Goal: Information Seeking & Learning: Find contact information

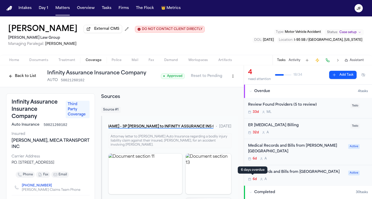
click at [68, 0] on nav "Intakes Day 1 Matters Overview Tasks Firms The Flock 👑 Metrics JF" at bounding box center [186, 8] width 372 height 16
click at [94, 30] on span "External CMS" at bounding box center [106, 28] width 25 height 5
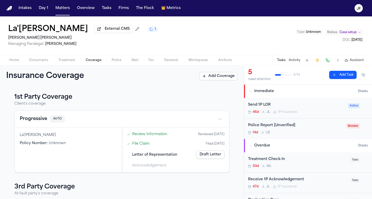
click at [52, 11] on div "Intakes Day 1 Matters Overview Tasks Firms The Flock 👑 Metrics" at bounding box center [99, 8] width 166 height 9
click at [63, 8] on button "Matters" at bounding box center [62, 8] width 18 height 9
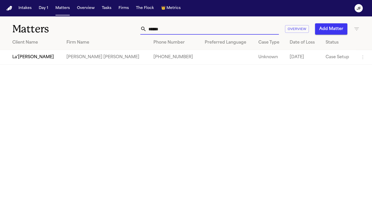
drag, startPoint x: 174, startPoint y: 31, endPoint x: 105, endPoint y: 29, distance: 68.7
click at [108, 29] on div "****** Overview Add Matter" at bounding box center [233, 28] width 251 height 11
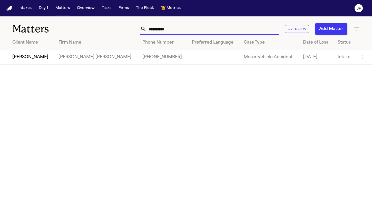
type input "**********"
click at [23, 60] on td "[PERSON_NAME]" at bounding box center [27, 57] width 54 height 15
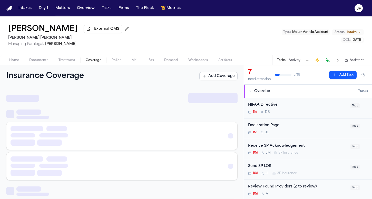
click at [97, 62] on span "Coverage" at bounding box center [94, 60] width 16 height 4
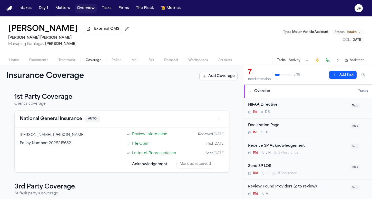
click at [80, 8] on button "Overview" at bounding box center [86, 8] width 22 height 9
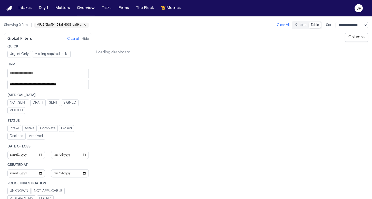
select select "**********"
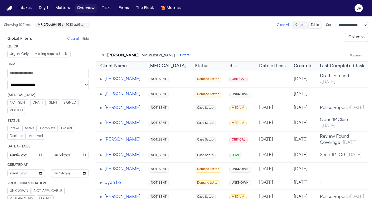
click at [84, 13] on button "Overview" at bounding box center [86, 8] width 22 height 9
click at [87, 9] on button "Overview" at bounding box center [86, 8] width 22 height 9
click at [56, 13] on nav "Intakes Day 1 Matters Overview Tasks Firms The Flock 👑 Metrics JF" at bounding box center [186, 8] width 372 height 16
click at [58, 12] on button "Matters" at bounding box center [62, 8] width 18 height 9
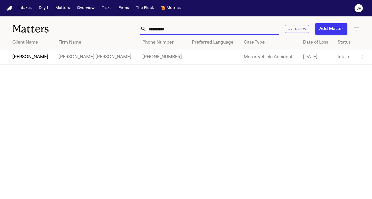
drag, startPoint x: 175, startPoint y: 30, endPoint x: 122, endPoint y: 27, distance: 53.2
click at [122, 28] on div "**********" at bounding box center [233, 28] width 251 height 11
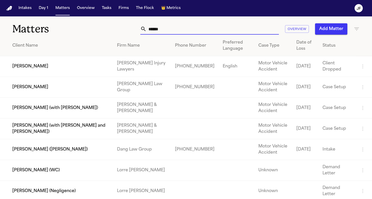
type input "******"
click at [34, 89] on td "[PERSON_NAME]" at bounding box center [56, 87] width 113 height 21
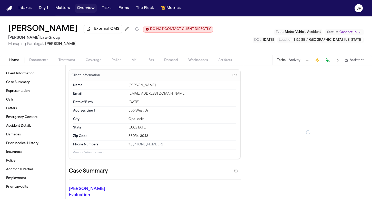
click at [86, 4] on button "Overview" at bounding box center [86, 8] width 22 height 9
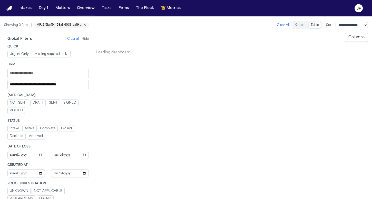
select select "**********"
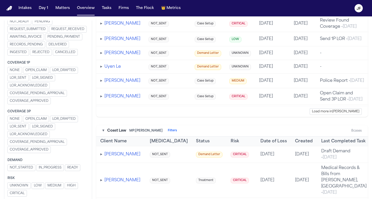
scroll to position [120, 0]
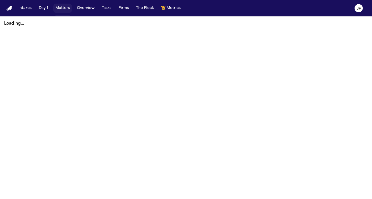
click at [66, 10] on button "Matters" at bounding box center [62, 8] width 18 height 9
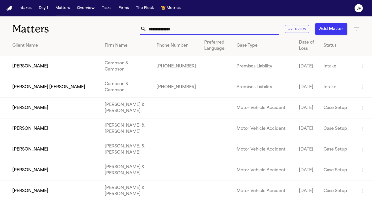
click at [167, 32] on input "text" at bounding box center [212, 28] width 132 height 11
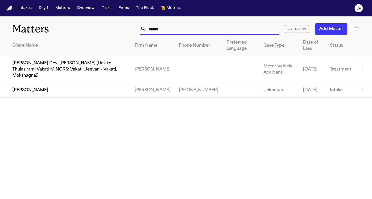
type input "******"
click at [30, 86] on td "[PERSON_NAME]" at bounding box center [65, 90] width 131 height 15
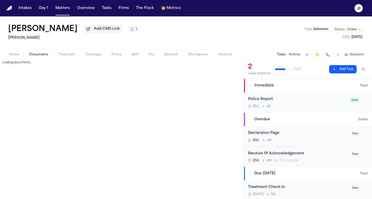
click at [46, 57] on span "Documents" at bounding box center [38, 55] width 19 height 4
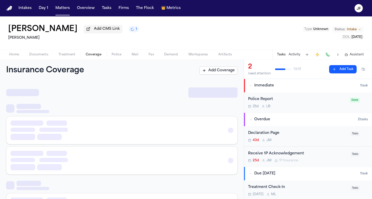
click at [95, 57] on span "Coverage" at bounding box center [94, 55] width 16 height 4
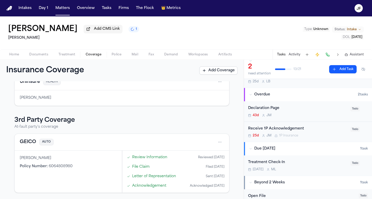
scroll to position [25, 0]
click at [41, 57] on span "Documents" at bounding box center [38, 55] width 19 height 4
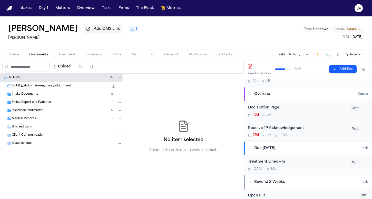
click at [27, 104] on span "Police Report and Evidence" at bounding box center [31, 102] width 39 height 4
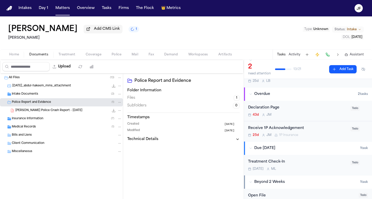
click at [27, 119] on span "Insurance Information" at bounding box center [28, 119] width 32 height 4
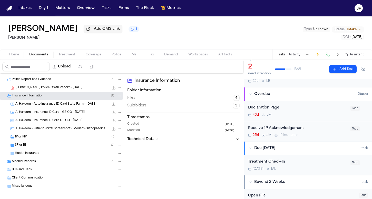
scroll to position [24, 0]
click at [25, 145] on span "3P or BI" at bounding box center [20, 144] width 11 height 4
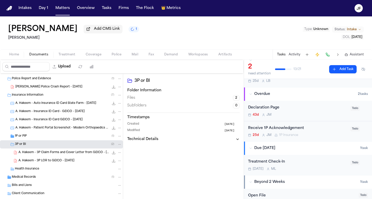
click at [29, 140] on div "1P or PIP ( 1 )" at bounding box center [61, 136] width 123 height 8
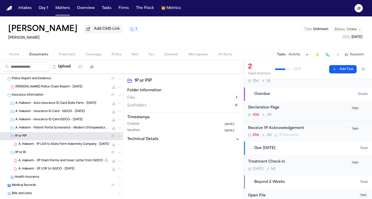
click at [27, 154] on div "3P or BI ( 2 )" at bounding box center [68, 152] width 107 height 5
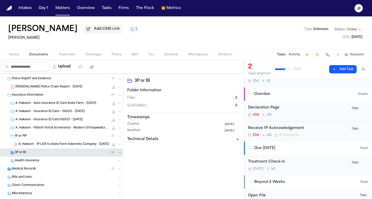
click at [34, 140] on div "1P or PIP ( 1 )" at bounding box center [61, 136] width 123 height 8
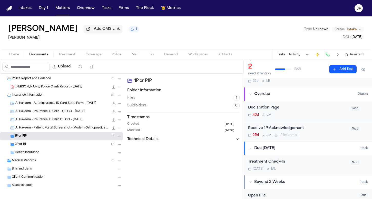
click at [63, 79] on div "Police Report and Evidence ( 1 )" at bounding box center [67, 78] width 110 height 5
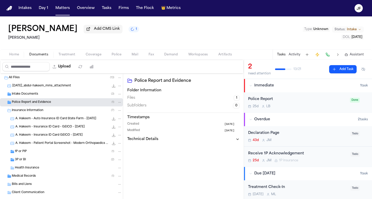
scroll to position [0, 0]
click at [26, 97] on div "Intake Documents ( 3 )" at bounding box center [61, 94] width 123 height 8
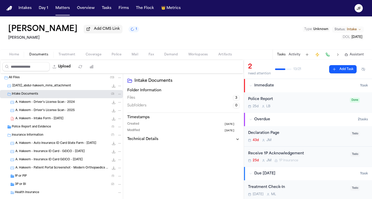
click at [26, 78] on div "All Files ( 13 )" at bounding box center [65, 77] width 113 height 5
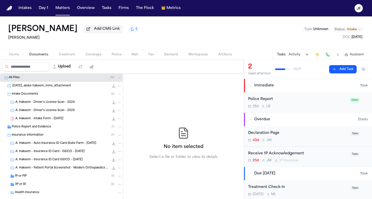
drag, startPoint x: 3, startPoint y: 40, endPoint x: 45, endPoint y: 40, distance: 42.3
click at [45, 40] on div "Abdul Hakeem Add CMS Link 1 Mohamed K Ahmed Type : Unknown Status: Intake DOL :…" at bounding box center [186, 32] width 372 height 33
copy h2 "[PERSON_NAME]"
click at [142, 35] on div "Abdul Hakeem Add CMS Link 1 Mohamed K Ahmed Type : Unknown Status: Intake DOL :…" at bounding box center [186, 32] width 372 height 33
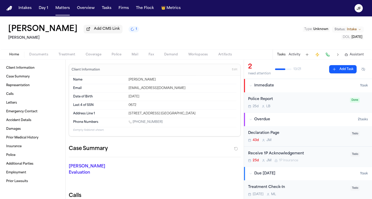
click at [16, 56] on span "Home" at bounding box center [14, 55] width 10 height 4
click at [293, 54] on button "Activity" at bounding box center [294, 55] width 12 height 4
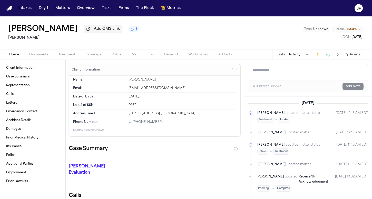
click at [285, 75] on textarea "Add a note to this matter" at bounding box center [307, 72] width 119 height 16
click at [273, 72] on textarea "Add a note to this matter" at bounding box center [307, 72] width 119 height 16
click at [252, 71] on textarea "**********" at bounding box center [307, 72] width 119 height 16
click at [325, 75] on textarea "**********" at bounding box center [307, 72] width 119 height 16
click at [253, 72] on textarea "**********" at bounding box center [307, 72] width 119 height 16
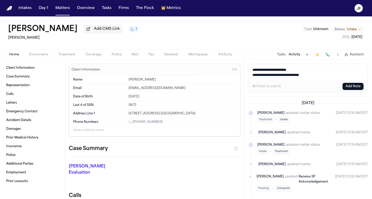
click at [314, 72] on textarea "**********" at bounding box center [307, 72] width 119 height 16
drag, startPoint x: 309, startPoint y: 72, endPoint x: 237, endPoint y: 70, distance: 71.8
click at [237, 70] on div "Client Information Case Summary Representation Calls Letters Emergency Contact …" at bounding box center [186, 129] width 372 height 139
click at [322, 69] on textarea "**********" at bounding box center [307, 72] width 119 height 16
click at [325, 76] on textarea "**********" at bounding box center [307, 72] width 119 height 16
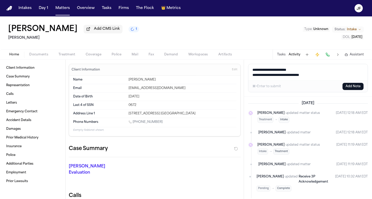
click at [309, 71] on textarea "**********" at bounding box center [307, 72] width 119 height 16
type textarea "**********"
click at [354, 83] on div "⌘+Enter to submit Add Note" at bounding box center [307, 87] width 119 height 12
click at [354, 87] on button "Add Note" at bounding box center [352, 86] width 21 height 7
click at [285, 55] on button "Tasks" at bounding box center [281, 55] width 8 height 4
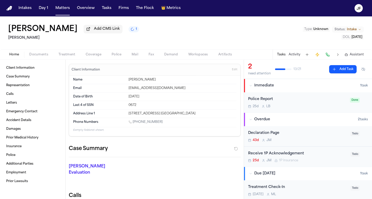
click at [295, 55] on button "Activity" at bounding box center [294, 55] width 12 height 4
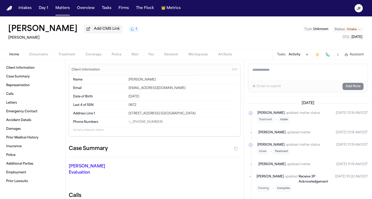
click at [284, 77] on textarea "Add a note to this matter" at bounding box center [307, 72] width 119 height 16
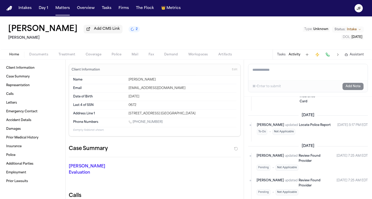
scroll to position [459, 0]
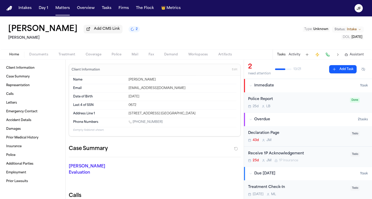
click at [294, 56] on button "Activity" at bounding box center [294, 55] width 12 height 4
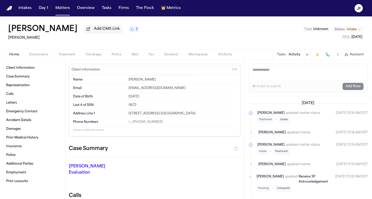
scroll to position [0, 0]
click at [287, 71] on textarea "Add a note to this matter" at bounding box center [307, 72] width 119 height 16
type textarea "*"
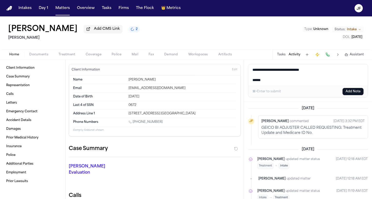
type textarea "**********"
drag, startPoint x: 279, startPoint y: 81, endPoint x: 235, endPoint y: 55, distance: 51.8
click at [235, 55] on div "[PERSON_NAME] Add CMS Link 2 [PERSON_NAME] Type : Unknown Status: Intake DOL : …" at bounding box center [186, 107] width 372 height 183
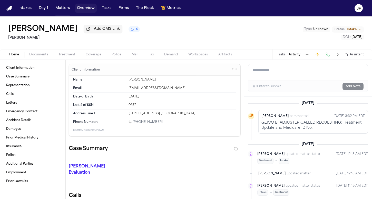
click at [77, 8] on button "Overview" at bounding box center [86, 8] width 22 height 9
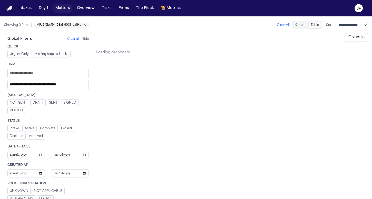
click at [62, 9] on button "Matters" at bounding box center [62, 8] width 18 height 9
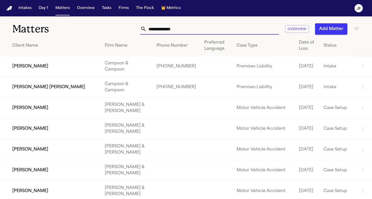
click at [241, 31] on input "text" at bounding box center [212, 28] width 132 height 11
click at [249, 25] on input "text" at bounding box center [212, 28] width 132 height 11
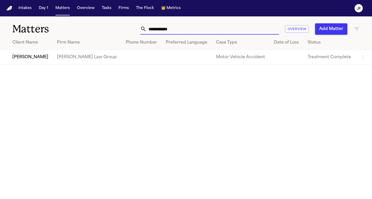
type input "**********"
click at [38, 60] on td "[PERSON_NAME]" at bounding box center [26, 57] width 53 height 15
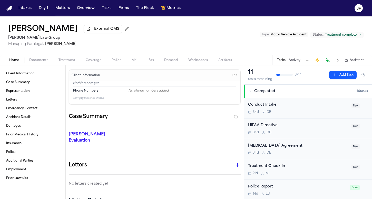
click at [39, 60] on span "Documents" at bounding box center [38, 60] width 19 height 4
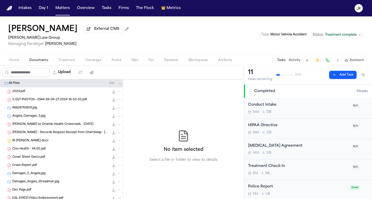
click at [99, 61] on span "Coverage" at bounding box center [94, 60] width 16 height 4
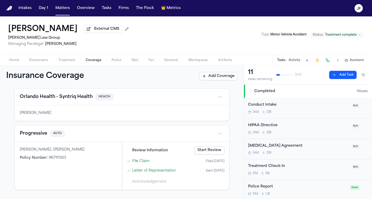
scroll to position [19, 0]
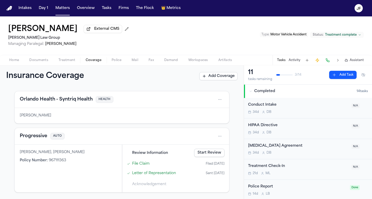
click at [32, 140] on div "Progressive AUTO" at bounding box center [122, 136] width 204 height 8
click at [40, 140] on button "Progressive" at bounding box center [33, 136] width 27 height 7
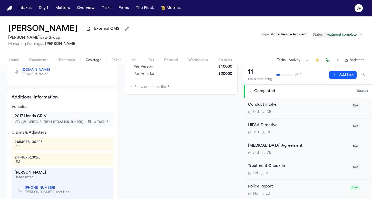
scroll to position [125, 0]
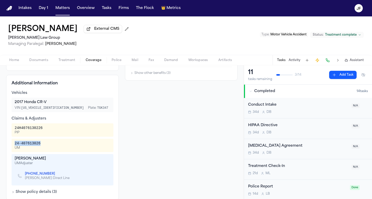
drag, startPoint x: 45, startPoint y: 145, endPoint x: 13, endPoint y: 143, distance: 32.1
click at [12, 144] on div "24-407613026 UM" at bounding box center [63, 145] width 102 height 13
copy div "24-407613026"
click at [162, 117] on div "Coverage Limits BI Liability per person $ 10000 per accident $ 20000 PIP deduct…" at bounding box center [181, 88] width 113 height 240
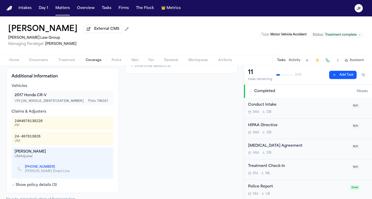
scroll to position [134, 0]
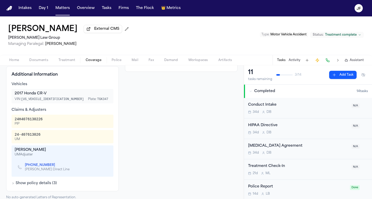
drag, startPoint x: 45, startPoint y: 150, endPoint x: 12, endPoint y: 151, distance: 32.8
click at [12, 151] on div "[PERSON_NAME] UM Adjuster [PHONE_NUMBER] [PERSON_NAME] Direct Line" at bounding box center [63, 160] width 102 height 31
copy div "[PERSON_NAME]"
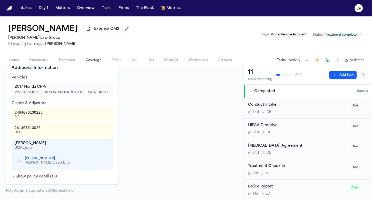
scroll to position [142, 0]
click at [39, 131] on div "24-407613026" at bounding box center [28, 127] width 26 height 5
drag, startPoint x: 40, startPoint y: 129, endPoint x: 14, endPoint y: 128, distance: 26.2
click at [14, 128] on div "24-407613026 UM" at bounding box center [63, 129] width 102 height 13
copy div "24-407613026"
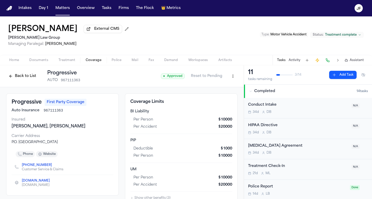
scroll to position [0, 0]
click at [30, 79] on button "Back to List" at bounding box center [22, 76] width 33 height 8
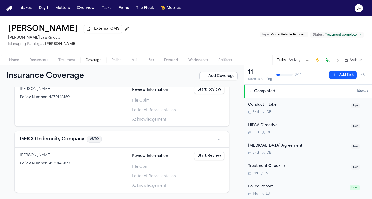
scroll to position [176, 0]
click at [54, 140] on button "GEICO Indemnity Company" at bounding box center [52, 139] width 64 height 7
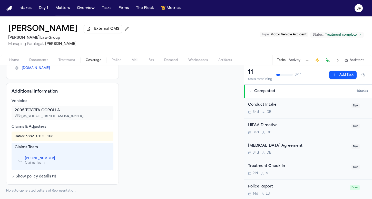
drag, startPoint x: 23, startPoint y: 158, endPoint x: 52, endPoint y: 161, distance: 29.1
click at [52, 161] on div "[PHONE_NUMBER] Claims Team" at bounding box center [38, 160] width 41 height 9
copy link "[PHONE_NUMBER]"
click at [40, 59] on span "Documents" at bounding box center [38, 60] width 19 height 4
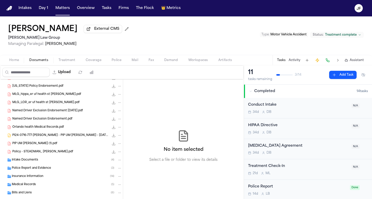
scroll to position [123, 0]
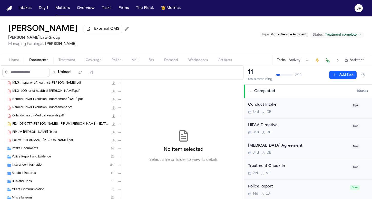
click at [35, 167] on div "Insurance Information ( 14 )" at bounding box center [67, 165] width 110 height 5
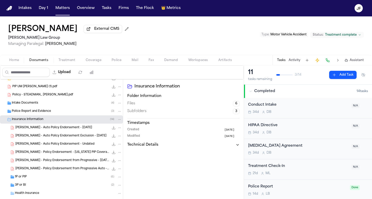
scroll to position [176, 0]
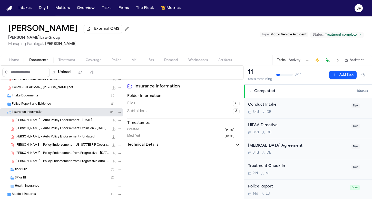
click at [32, 183] on div "Health Insurance" at bounding box center [61, 186] width 123 height 8
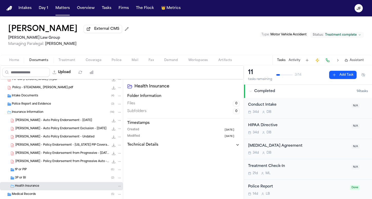
click at [33, 181] on div "3P or BI ( 2 )" at bounding box center [61, 178] width 123 height 8
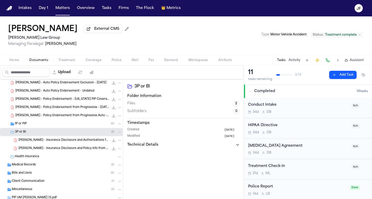
scroll to position [223, 0]
click at [59, 150] on span "[PERSON_NAME] - Insurance Disclosure and Policy Info from GEICO - [DATE]" at bounding box center [63, 148] width 91 height 4
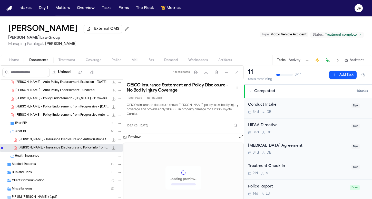
click at [67, 142] on span "[PERSON_NAME] - Insurance Disclosure and Authorizations from GEICO - [DATE] and…" at bounding box center [63, 140] width 91 height 4
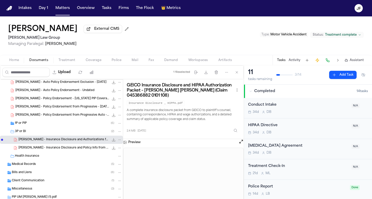
scroll to position [0, 0]
click at [84, 149] on span "[PERSON_NAME] - Insurance Disclosure and Policy Info from GEICO - [DATE]" at bounding box center [63, 148] width 91 height 4
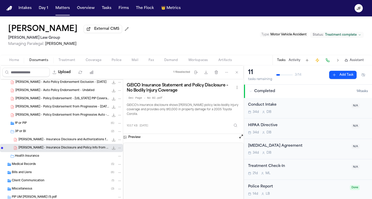
click at [80, 141] on span "[PERSON_NAME] - Insurance Disclosure and Authorizations from GEICO - [DATE] and…" at bounding box center [63, 140] width 91 height 4
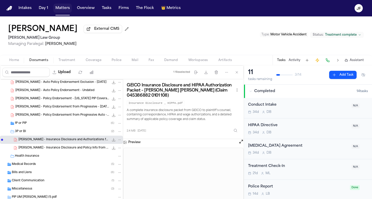
click at [66, 12] on button "Matters" at bounding box center [62, 8] width 18 height 9
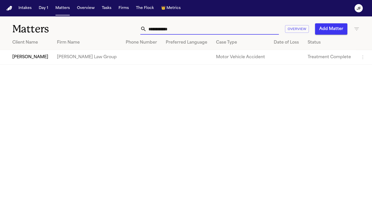
drag, startPoint x: 180, startPoint y: 27, endPoint x: 129, endPoint y: 33, distance: 51.6
click at [129, 33] on div "**********" at bounding box center [233, 28] width 251 height 11
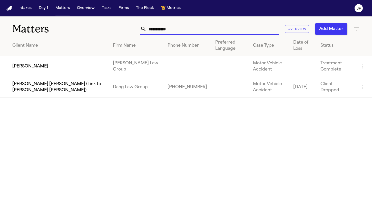
type input "**********"
click at [41, 67] on td "[PERSON_NAME]" at bounding box center [54, 66] width 109 height 21
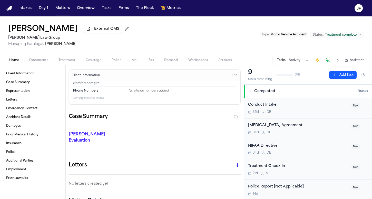
click at [39, 62] on span "Documents" at bounding box center [38, 60] width 19 height 4
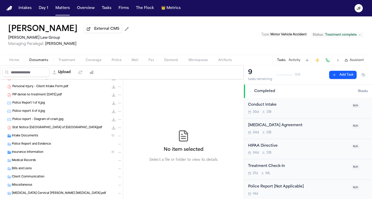
scroll to position [219, 0]
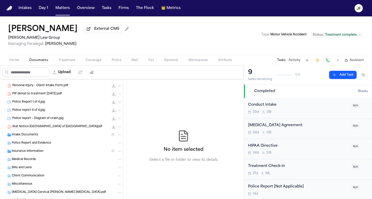
click at [38, 137] on div "Intake Documents ( 1 )" at bounding box center [67, 135] width 110 height 5
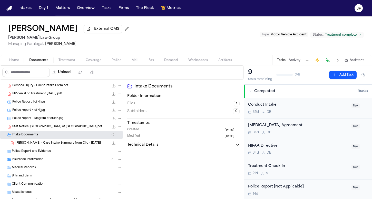
click at [34, 158] on span "Insurance Information" at bounding box center [28, 159] width 32 height 4
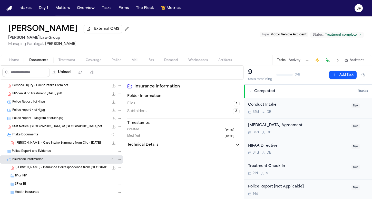
click at [44, 169] on span "[PERSON_NAME] - Insurance Correspondence from [GEOGRAPHIC_DATA] - [DATE]" at bounding box center [62, 168] width 94 height 4
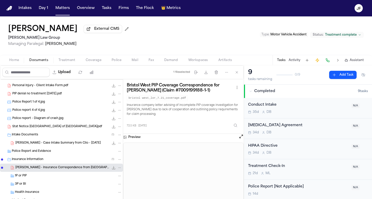
scroll to position [0, 0]
click at [119, 31] on span "External CMS" at bounding box center [106, 28] width 25 height 5
click at [86, 62] on span "Coverage" at bounding box center [94, 60] width 16 height 4
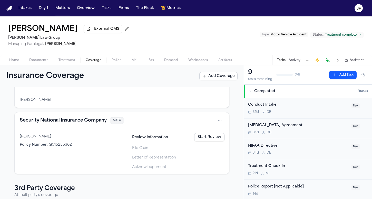
scroll to position [35, 0]
click at [88, 124] on button "Security National Insurance Company" at bounding box center [63, 120] width 87 height 7
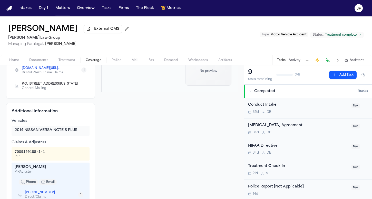
scroll to position [153, 0]
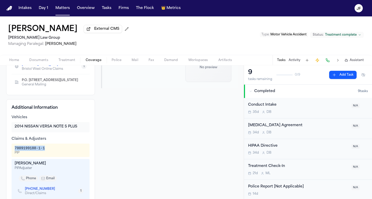
drag, startPoint x: 49, startPoint y: 159, endPoint x: 13, endPoint y: 159, distance: 36.4
click at [13, 157] on div "7009199188-1-1 PIP" at bounding box center [51, 150] width 78 height 13
copy div "7009199188-1-1"
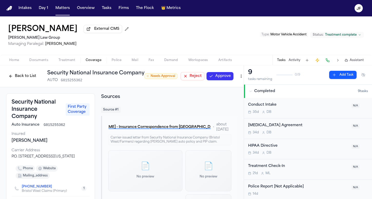
scroll to position [0, 0]
click at [151, 126] on button "[PERSON_NAME] - Insurance Correspondence from [GEOGRAPHIC_DATA] - [DATE]" at bounding box center [159, 127] width 103 height 9
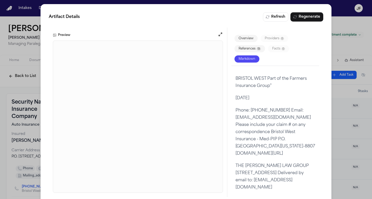
click at [339, 22] on div "Artifact Details Refresh Regenerate Preview Overview Providers 0 References 13 …" at bounding box center [186, 104] width 372 height 209
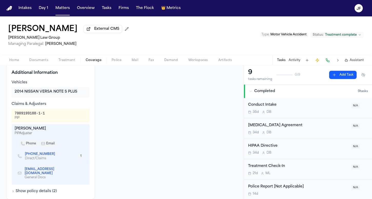
scroll to position [200, 0]
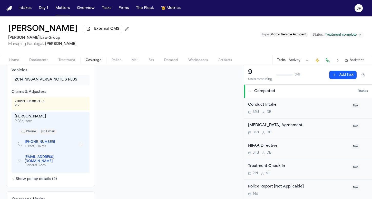
drag, startPoint x: 47, startPoint y: 126, endPoint x: 12, endPoint y: 125, distance: 34.6
click at [12, 125] on div "[PERSON_NAME] PIP Adjuster phone email [PHONE_NUMBER] Direct/Claims 1 [EMAIL_AD…" at bounding box center [51, 142] width 78 height 61
copy div "[PERSON_NAME]"
click at [286, 0] on html "Intakes Day 1 Matters Overview Tasks Firms The Flock 👑 Metrics [PERSON_NAME] [P…" at bounding box center [186, 99] width 372 height 199
drag, startPoint x: 52, startPoint y: 153, endPoint x: 27, endPoint y: 152, distance: 25.1
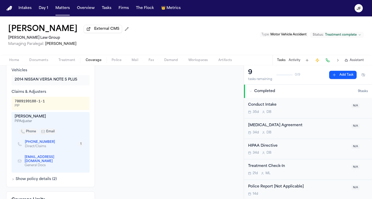
click at [27, 144] on span "[PHONE_NUMBER]" at bounding box center [42, 142] width 34 height 4
copy link "[PHONE_NUMBER]"
click at [15, 60] on span "Home" at bounding box center [14, 60] width 10 height 4
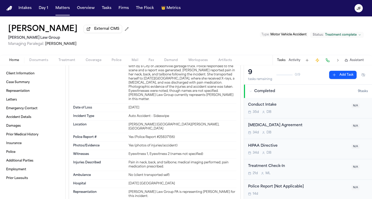
scroll to position [216, 0]
drag, startPoint x: 191, startPoint y: 117, endPoint x: 124, endPoint y: 115, distance: 67.4
click at [124, 120] on div "Location [PERSON_NAME][GEOGRAPHIC_DATA][PERSON_NAME], [GEOGRAPHIC_DATA]" at bounding box center [154, 126] width 163 height 13
copy div "[PERSON_NAME] [GEOGRAPHIC_DATA][PERSON_NAME], [GEOGRAPHIC_DATA]"
click at [63, 9] on button "Matters" at bounding box center [62, 8] width 18 height 9
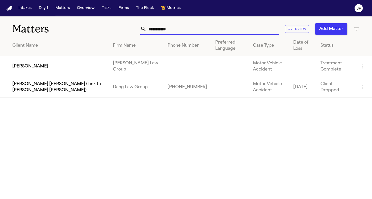
drag, startPoint x: 194, startPoint y: 27, endPoint x: 104, endPoint y: 28, distance: 90.3
click at [108, 28] on div "**********" at bounding box center [233, 28] width 251 height 11
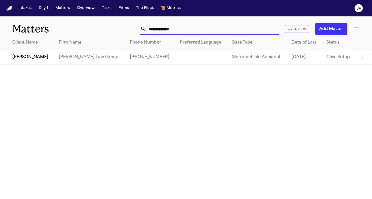
type input "**********"
click at [33, 61] on td "[PERSON_NAME]" at bounding box center [27, 57] width 55 height 15
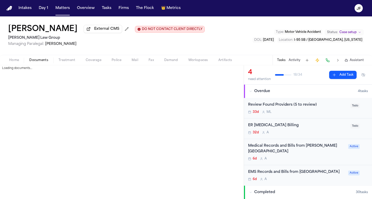
click at [39, 63] on span "button" at bounding box center [38, 63] width 25 height 1
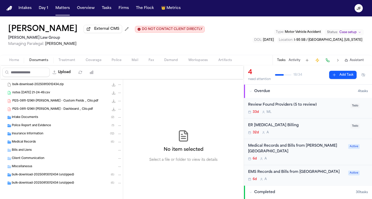
scroll to position [16, 0]
click at [95, 61] on span "Coverage" at bounding box center [94, 60] width 16 height 4
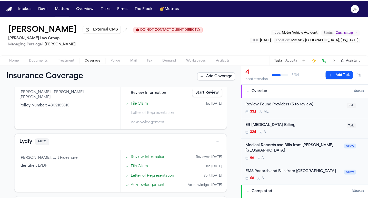
scroll to position [37, 0]
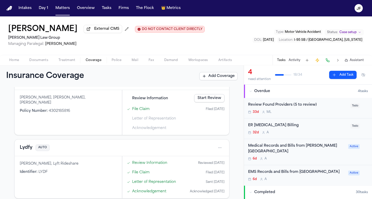
click at [215, 149] on html "Intakes Day 1 Matters Overview Tasks Firms The Flock 👑 Metrics [PERSON_NAME] Ex…" at bounding box center [186, 99] width 372 height 199
click at [200, 165] on div "View coverage details" at bounding box center [199, 161] width 38 height 13
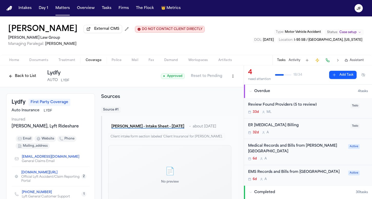
click at [236, 80] on div "Back to List Lydfy AUTO LYDF ● Approved Reset to Pending" at bounding box center [122, 76] width 244 height 22
click at [230, 78] on html "Intakes Day 1 Matters Overview Tasks Firms The Flock 👑 Metrics [PERSON_NAME] Ex…" at bounding box center [186, 99] width 372 height 199
click at [224, 87] on div "Edit Coverage" at bounding box center [211, 88] width 43 height 8
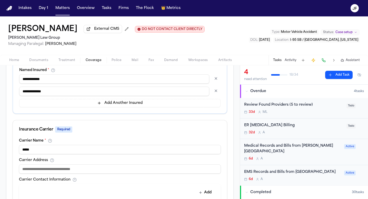
scroll to position [139, 0]
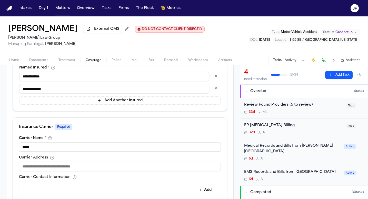
drag, startPoint x: 34, startPoint y: 148, endPoint x: 12, endPoint y: 147, distance: 22.1
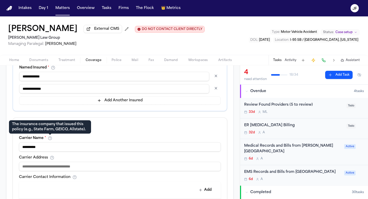
scroll to position [119, 0]
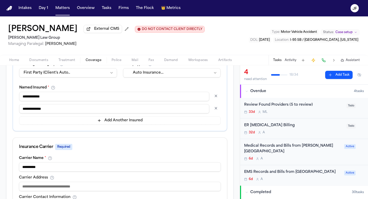
type input "**********"
click at [212, 96] on button "button" at bounding box center [215, 96] width 9 height 8
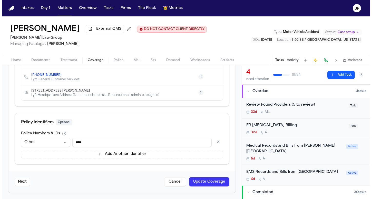
scroll to position [300, 0]
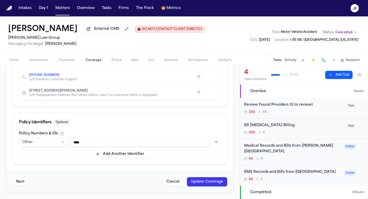
click at [204, 184] on button "Update Coverage" at bounding box center [207, 181] width 40 height 9
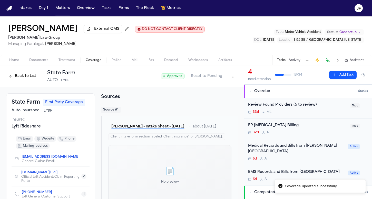
click at [19, 79] on button "Back to List" at bounding box center [22, 76] width 33 height 8
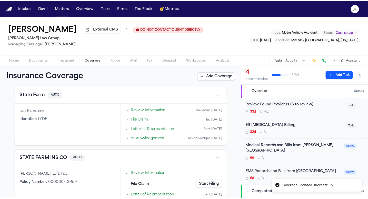
scroll to position [91, 0]
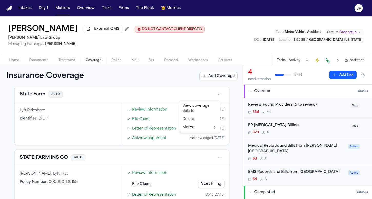
click at [216, 97] on html "Intakes Day 1 Matters Overview Tasks Firms The Flock 👑 Metrics [PERSON_NAME] Ex…" at bounding box center [186, 99] width 372 height 199
click at [210, 108] on div "View coverage details" at bounding box center [199, 108] width 38 height 13
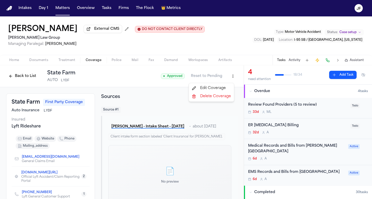
click at [232, 79] on html "Intakes Day 1 Matters Overview Tasks Firms The Flock 👑 Metrics [PERSON_NAME] Ex…" at bounding box center [186, 99] width 372 height 199
click at [223, 89] on div "Edit Coverage" at bounding box center [211, 88] width 43 height 8
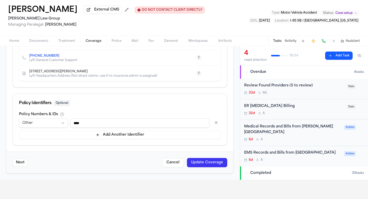
scroll to position [20, 0]
drag, startPoint x: 88, startPoint y: 121, endPoint x: 61, endPoint y: 121, distance: 26.7
click at [61, 121] on div "**********" at bounding box center [120, 122] width 202 height 9
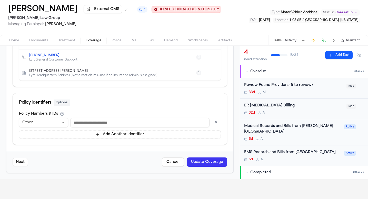
click at [213, 121] on button "button" at bounding box center [216, 122] width 9 height 8
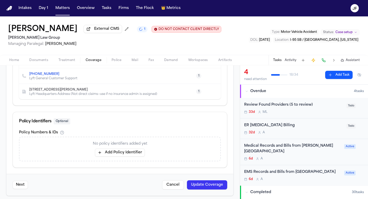
scroll to position [5, 0]
click at [121, 148] on button "Add Policy Identifier" at bounding box center [120, 152] width 50 height 8
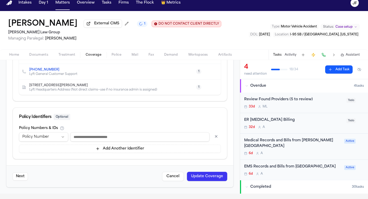
click at [56, 138] on html "Intakes Day 1 Matters Overview Tasks Firms The Flock 👑 Metrics [PERSON_NAME] Ex…" at bounding box center [184, 94] width 368 height 199
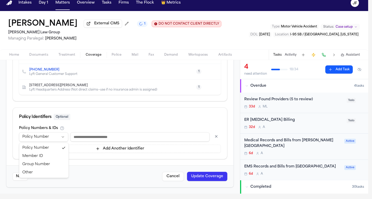
select select "*****"
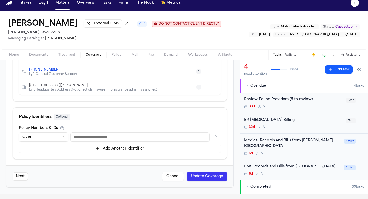
click at [91, 138] on input at bounding box center [139, 136] width 139 height 9
type input "**********"
click at [212, 137] on button "button" at bounding box center [216, 136] width 9 height 8
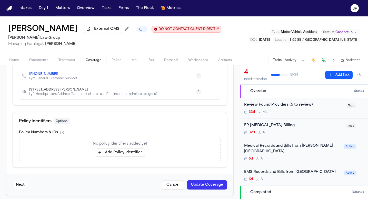
click at [209, 180] on button "Update Coverage" at bounding box center [207, 184] width 40 height 9
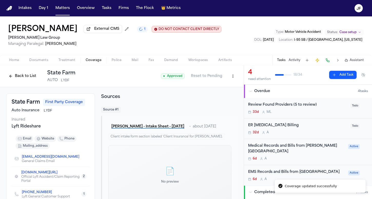
click at [48, 112] on span "LYDF" at bounding box center [48, 110] width 9 height 5
click at [231, 75] on html "Intakes Day 1 Matters Overview Tasks Firms The Flock 👑 Metrics [PERSON_NAME] Ex…" at bounding box center [186, 99] width 372 height 199
click at [225, 85] on div "Edit Coverage" at bounding box center [211, 88] width 43 height 8
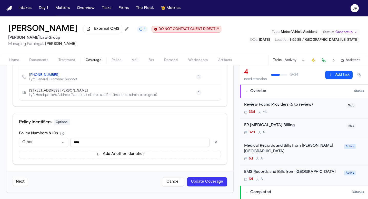
scroll to position [300, 0]
drag, startPoint x: 147, startPoint y: 141, endPoint x: 27, endPoint y: 141, distance: 119.5
click at [27, 141] on div "**********" at bounding box center [120, 142] width 202 height 9
click at [212, 142] on button "button" at bounding box center [216, 142] width 9 height 8
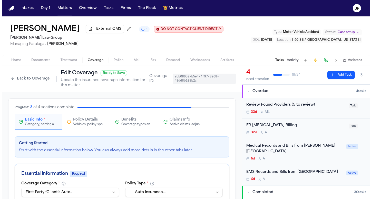
scroll to position [0, 0]
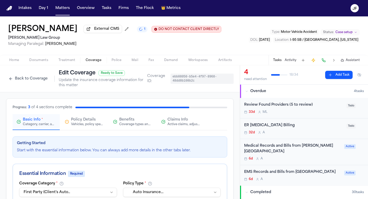
click at [85, 121] on span "Policy Details" at bounding box center [83, 119] width 25 height 5
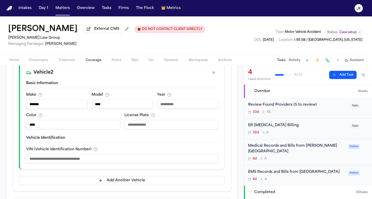
scroll to position [298, 0]
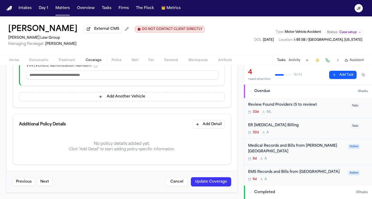
click at [201, 183] on button "Update Coverage" at bounding box center [211, 181] width 40 height 9
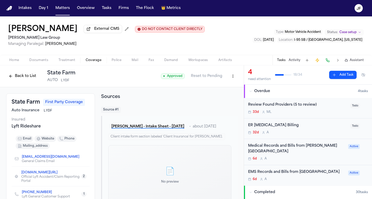
scroll to position [0, 0]
click at [21, 83] on div "Back to List State Farm AUTO LYDF" at bounding box center [40, 75] width 69 height 13
click at [23, 78] on button "Back to List" at bounding box center [22, 76] width 33 height 8
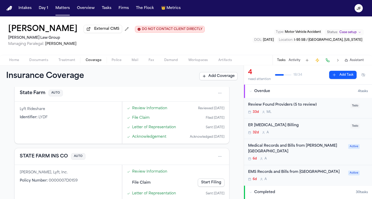
scroll to position [88, 0]
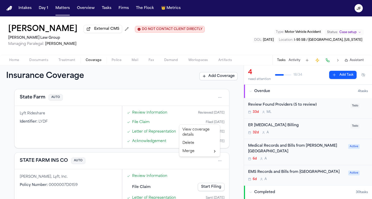
click at [216, 161] on html "Intakes Day 1 Matters Overview Tasks Firms The Flock 👑 Metrics [PERSON_NAME] Ex…" at bounding box center [186, 99] width 372 height 199
click at [151, 149] on html "Intakes Day 1 Matters Overview Tasks Firms The Flock 👑 Metrics [PERSON_NAME] Ex…" at bounding box center [186, 99] width 372 height 199
click at [11, 58] on button "Home" at bounding box center [14, 60] width 20 height 6
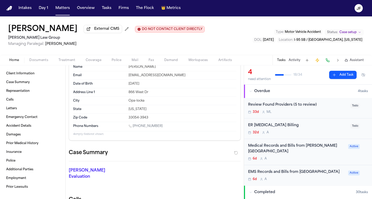
scroll to position [19, 0]
click at [41, 64] on div "Home Documents Treatment Coverage Police Mail Fax Demand Workspaces Artifacts T…" at bounding box center [186, 60] width 372 height 10
click at [41, 57] on div "Home Documents Treatment Coverage Police Mail Fax Demand Workspaces Artifacts T…" at bounding box center [186, 60] width 372 height 10
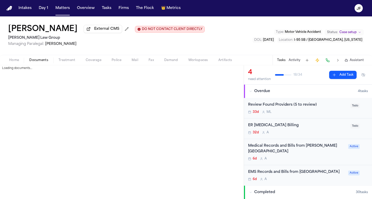
click at [42, 60] on span "Documents" at bounding box center [38, 60] width 19 height 4
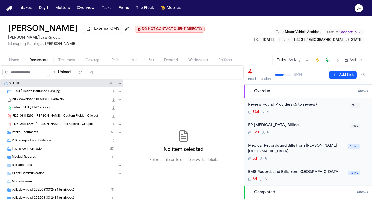
click at [34, 149] on span "Insurance Information" at bounding box center [28, 149] width 32 height 4
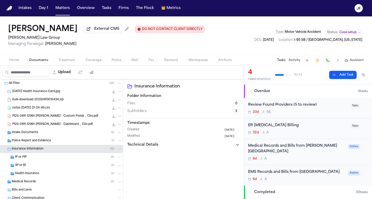
click at [42, 161] on div "1P or PIP ( 8 )" at bounding box center [61, 157] width 123 height 8
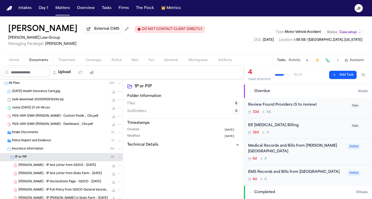
click at [71, 171] on div "[PERSON_NAME] - 1P Ack Letter from State Farm - [DATE] 168.3 KB • PDF" at bounding box center [61, 173] width 123 height 8
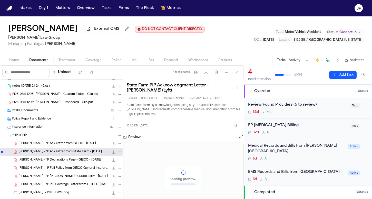
scroll to position [22, 0]
click at [71, 180] on div "[PERSON_NAME] - 1P [PERSON_NAME] to State Farm - [DATE] 311.7 KB • PDF" at bounding box center [61, 176] width 123 height 8
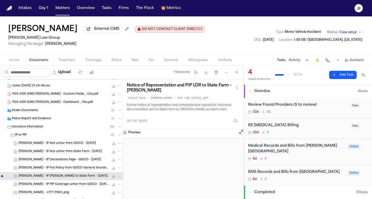
click at [0, 0] on span "80.8 KB • PDF" at bounding box center [0, 0] width 0 height 0
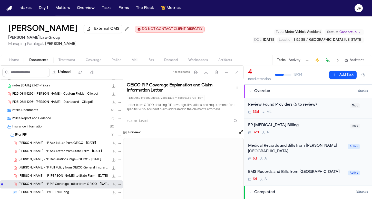
click at [104, 173] on div "[PERSON_NAME] - 1P [PERSON_NAME] to State Farm - [DATE] 311.7 KB • PDF" at bounding box center [61, 176] width 123 height 8
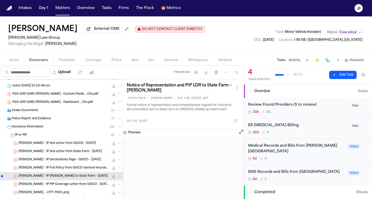
click at [112, 177] on icon "File: A. Walker - 1P LOR to State Farm - 8.28.25" at bounding box center [114, 176] width 4 height 4
click at [59, 123] on div "Police Report and Evidence ( 1 )" at bounding box center [61, 119] width 123 height 8
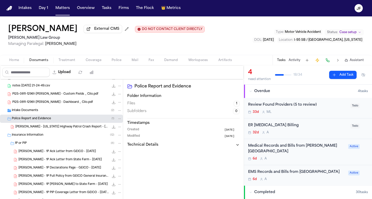
click at [60, 129] on span "[PERSON_NAME] - [US_STATE] Highway Patrol Crash Report - [DATE]" at bounding box center [62, 127] width 94 height 4
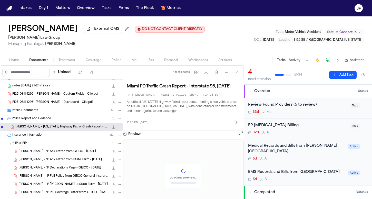
click at [112, 129] on icon "File: A. Walker - Florida Highway Patrol Crash Report - 8.9.25" at bounding box center [114, 127] width 4 height 4
click at [56, 9] on button "Matters" at bounding box center [62, 8] width 18 height 9
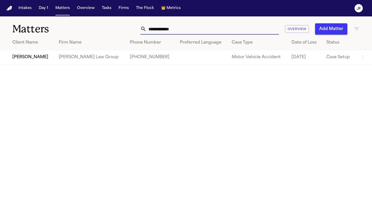
drag, startPoint x: 187, startPoint y: 28, endPoint x: 78, endPoint y: 29, distance: 109.0
click at [78, 29] on div "**********" at bounding box center [186, 25] width 372 height 19
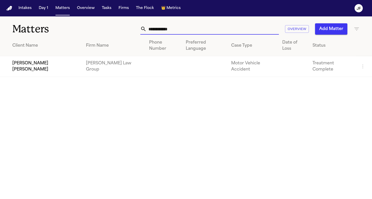
type input "**********"
drag, startPoint x: 78, startPoint y: 29, endPoint x: 37, endPoint y: 58, distance: 50.3
click at [37, 58] on td "[PERSON_NAME] [PERSON_NAME]" at bounding box center [41, 66] width 82 height 21
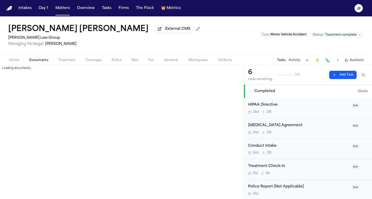
click at [41, 63] on span "button" at bounding box center [38, 63] width 25 height 1
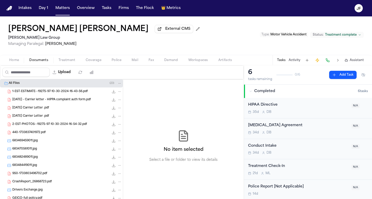
click at [12, 62] on span "Home" at bounding box center [14, 60] width 10 height 4
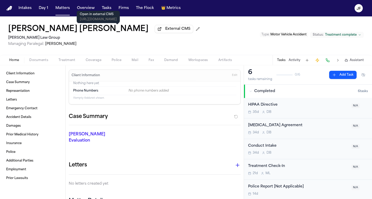
click at [165, 32] on span "External CMS" at bounding box center [177, 28] width 25 height 5
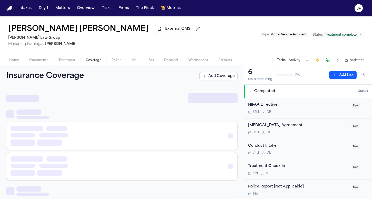
click at [81, 59] on button "Coverage" at bounding box center [94, 60] width 26 height 6
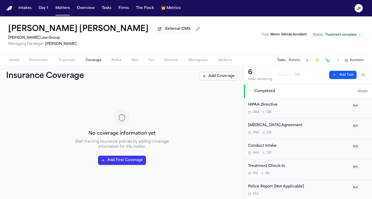
click at [11, 59] on span "Home" at bounding box center [14, 60] width 10 height 4
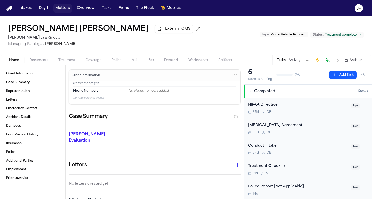
click at [62, 7] on button "Matters" at bounding box center [62, 8] width 18 height 9
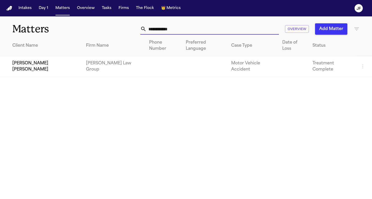
drag, startPoint x: 179, startPoint y: 30, endPoint x: 33, endPoint y: 34, distance: 146.2
click at [33, 34] on div "**********" at bounding box center [186, 25] width 372 height 19
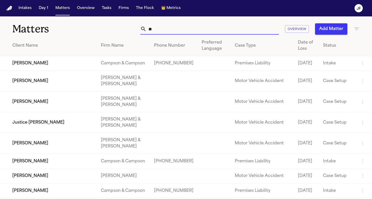
type input "*"
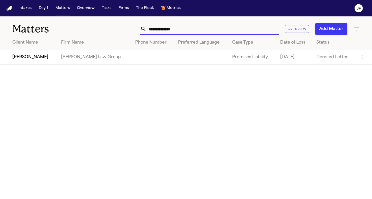
type input "**********"
click at [38, 60] on td "[PERSON_NAME]" at bounding box center [28, 57] width 57 height 15
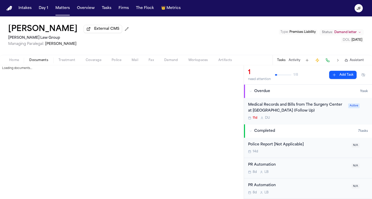
click at [44, 60] on span "Documents" at bounding box center [38, 60] width 19 height 4
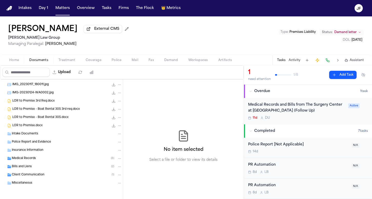
scroll to position [24, 0]
click at [193, 39] on div "[PERSON_NAME] External CMS [PERSON_NAME] Law Group Managing Paralegal: [PERSON_…" at bounding box center [186, 35] width 372 height 38
click at [187, 40] on div "[PERSON_NAME] External CMS [PERSON_NAME] Law Group Managing Paralegal: [PERSON_…" at bounding box center [186, 35] width 372 height 38
click at [189, 39] on div "[PERSON_NAME] External CMS [PERSON_NAME] Law Group Managing Paralegal: [PERSON_…" at bounding box center [186, 35] width 372 height 38
click at [35, 162] on div "Medical Records ( 8 )" at bounding box center [61, 158] width 123 height 8
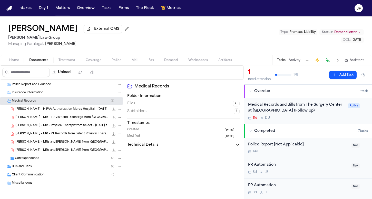
scroll to position [0, 0]
click at [41, 155] on div "Correspondence ( 2 )" at bounding box center [61, 158] width 123 height 8
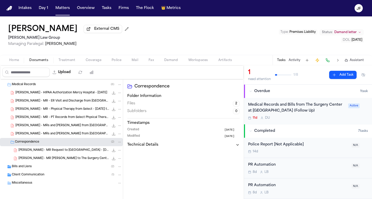
click at [40, 165] on div "Bills and Liens ( 2 )" at bounding box center [67, 166] width 110 height 5
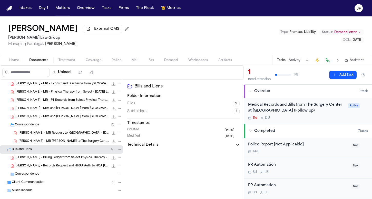
click at [44, 151] on div "Bills and Liens ( 2 )" at bounding box center [67, 149] width 110 height 5
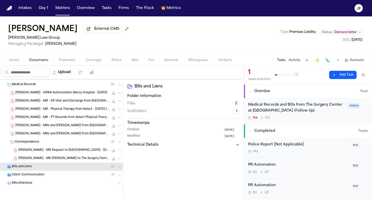
click at [45, 140] on div "Correspondence ( 2 )" at bounding box center [68, 142] width 107 height 5
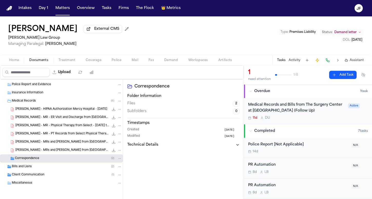
click at [46, 103] on div "Medical Records ( 8 )" at bounding box center [61, 101] width 123 height 8
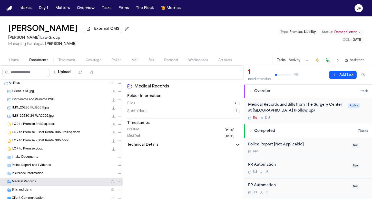
click at [58, 102] on div "Corp name and Ra name.PNG 24.7 KB • PNG" at bounding box center [66, 99] width 109 height 5
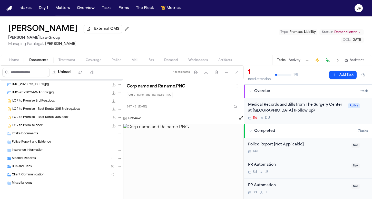
click at [31, 173] on span "Client Communication" at bounding box center [28, 175] width 33 height 4
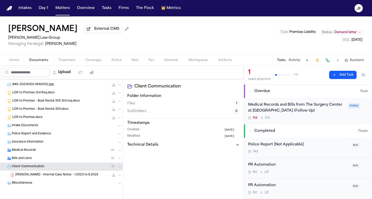
scroll to position [33, 0]
click at [35, 175] on span "[PERSON_NAME] - Internal Case Notes - 1.2023 to 8.2025" at bounding box center [56, 175] width 83 height 4
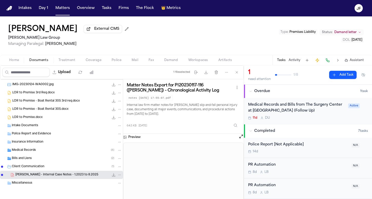
click at [51, 166] on div "Client Communication ( 1 )" at bounding box center [67, 166] width 110 height 5
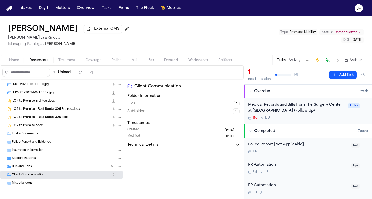
click at [68, 95] on div "IMG-20230124-WA0002.jpg 607.5 KB • JPG" at bounding box center [66, 92] width 109 height 5
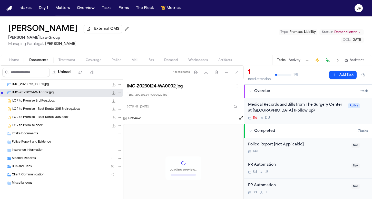
scroll to position [0, 0]
click at [64, 87] on div "IMG_20230117_180011.jpg 163.6 KB • JPG" at bounding box center [66, 84] width 109 height 5
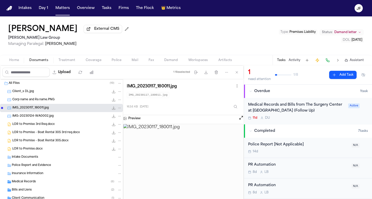
click at [63, 100] on div "Corp name and Ra name.PNG 24.7 KB • PNG" at bounding box center [66, 99] width 109 height 5
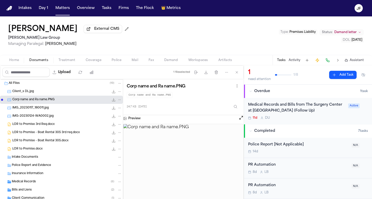
click at [64, 94] on div "Client_s DL.jpg 758.7 KB • JPG" at bounding box center [66, 91] width 109 height 5
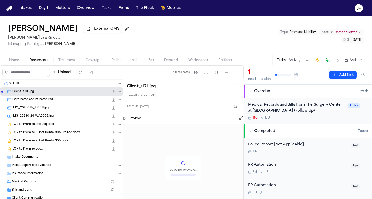
click at [63, 87] on div "All Files ( 19 )" at bounding box center [61, 83] width 123 height 8
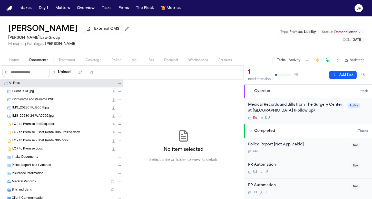
click at [65, 95] on div "Client_s DL.jpg 758.7 KB • JPG" at bounding box center [61, 91] width 123 height 8
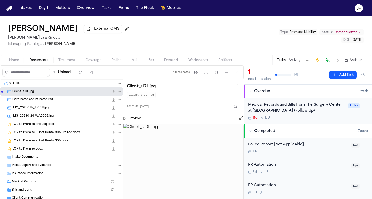
click at [65, 104] on div "Corp name and Ra name.PNG 24.7 KB • PNG" at bounding box center [61, 100] width 123 height 8
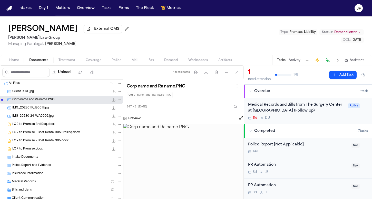
click at [67, 96] on div "Client_s DL.jpg 758.7 KB • JPG" at bounding box center [61, 91] width 123 height 8
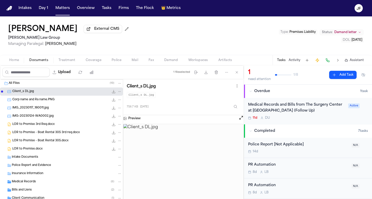
click at [98, 61] on span "Coverage" at bounding box center [94, 60] width 16 height 4
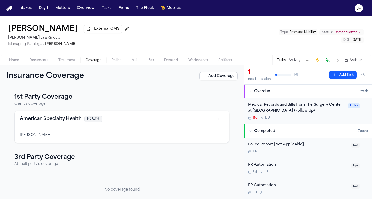
click at [40, 65] on div "Home Documents Treatment Coverage Police Mail Fax Demand Workspaces Artifacts T…" at bounding box center [186, 60] width 372 height 10
click at [39, 61] on span "Documents" at bounding box center [38, 60] width 19 height 4
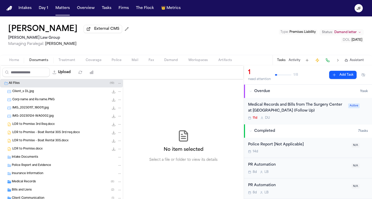
click at [240, 0] on nav "Intakes Day 1 Matters Overview Tasks Firms The Flock 👑 Metrics JF" at bounding box center [186, 8] width 372 height 16
click at [56, 14] on nav "Intakes Day 1 Matters Overview Tasks Firms The Flock 👑 Metrics JF" at bounding box center [186, 8] width 372 height 16
click at [57, 12] on button "Matters" at bounding box center [62, 8] width 18 height 9
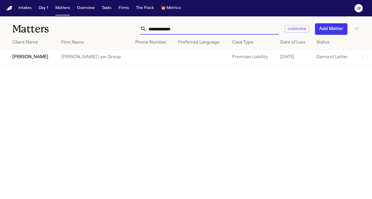
paste input "*"
drag, startPoint x: 190, startPoint y: 30, endPoint x: 114, endPoint y: 30, distance: 76.4
click at [116, 30] on div "**********" at bounding box center [233, 28] width 251 height 11
type input "**********"
click at [34, 57] on td "[PERSON_NAME]" at bounding box center [27, 57] width 54 height 15
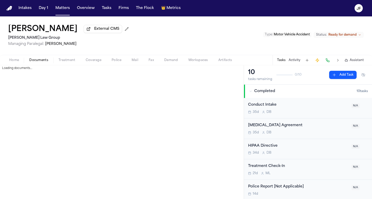
click at [41, 63] on span "button" at bounding box center [38, 63] width 25 height 1
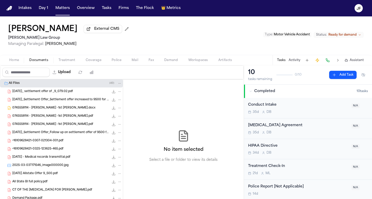
click at [86, 62] on span "Coverage" at bounding box center [94, 60] width 16 height 4
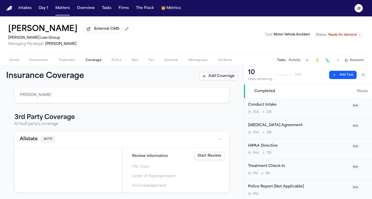
scroll to position [107, 0]
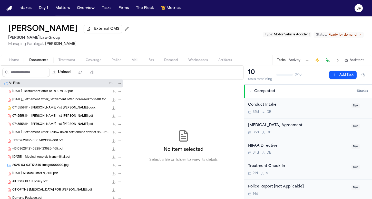
click at [41, 62] on span "Documents" at bounding box center [38, 60] width 19 height 4
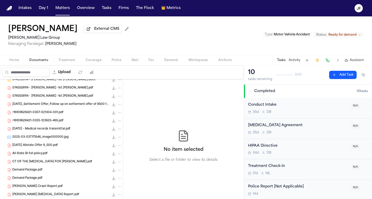
scroll to position [34, 0]
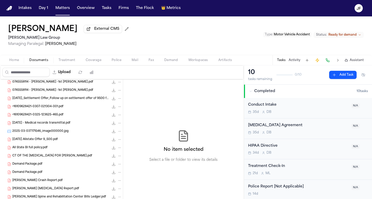
click at [24, 149] on span "All State BI full policy.pdf" at bounding box center [29, 148] width 35 height 4
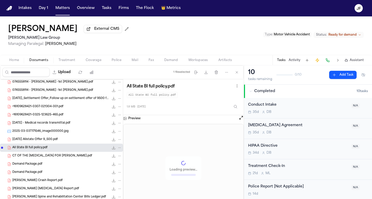
click at [112, 149] on icon "File: All State BI full policy.pdf" at bounding box center [114, 148] width 4 height 4
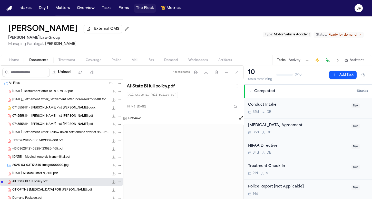
scroll to position [0, 0]
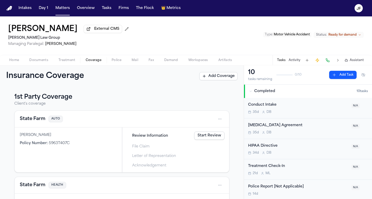
click at [89, 60] on span "Coverage" at bounding box center [94, 60] width 16 height 4
click at [31, 115] on div "State Farm AUTO" at bounding box center [122, 119] width 214 height 17
click at [31, 119] on button "State Farm" at bounding box center [33, 118] width 26 height 7
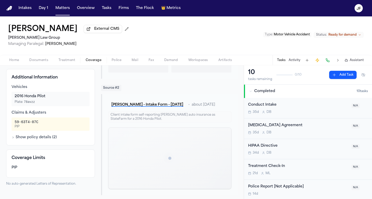
scroll to position [169, 0]
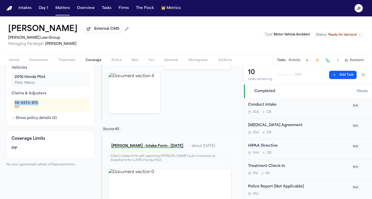
drag, startPoint x: 42, startPoint y: 104, endPoint x: 12, endPoint y: 104, distance: 30.0
click at [12, 104] on div "59-63T4-07C PIP" at bounding box center [51, 104] width 78 height 13
copy div "59-63T4-07C"
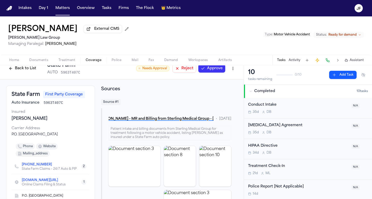
scroll to position [4, 0]
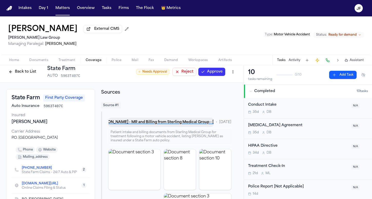
click at [170, 124] on button "[PERSON_NAME] - MR and Billing from Sterling Medical Group - [DATE]" at bounding box center [160, 122] width 105 height 9
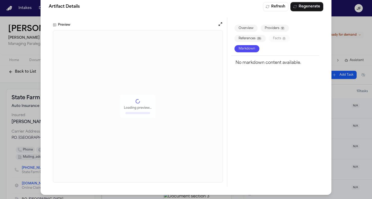
scroll to position [10, 0]
click at [342, 27] on div "Artifact Details Refresh Regenerate Preview Loading preview... Overview Provide…" at bounding box center [186, 94] width 372 height 209
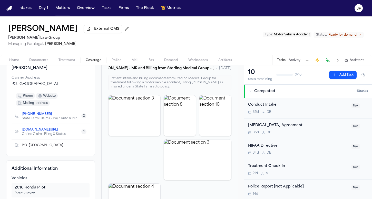
scroll to position [76, 0]
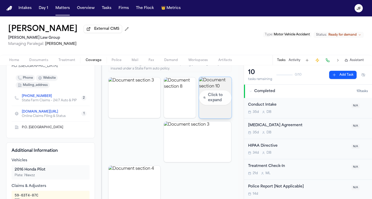
click at [208, 102] on img "View document section 10" at bounding box center [215, 97] width 32 height 41
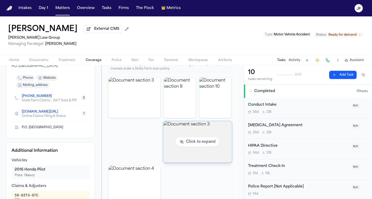
click at [185, 156] on img "View document section 3" at bounding box center [197, 141] width 68 height 41
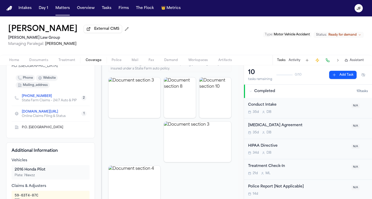
click at [139, 108] on img "View document section 3" at bounding box center [134, 97] width 52 height 41
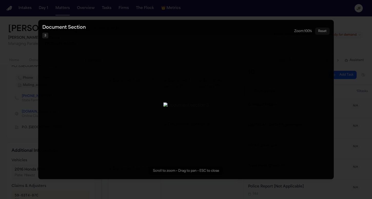
click at [121, 175] on button "Zoomable image viewer. Use mouse wheel to zoom, drag to pan, or press R to rese…" at bounding box center [185, 99] width 295 height 159
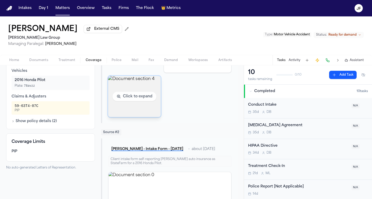
scroll to position [217, 0]
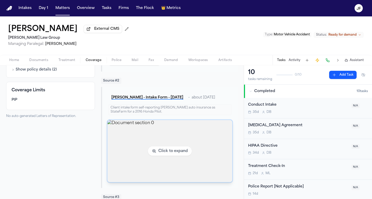
click at [129, 160] on img "View document section 0" at bounding box center [169, 151] width 125 height 62
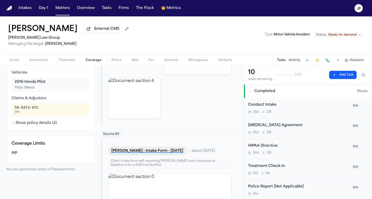
scroll to position [149, 0]
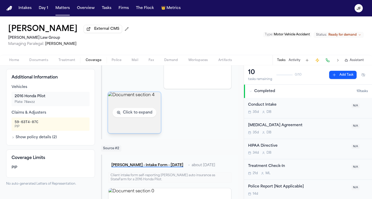
click at [132, 123] on img "View document section 4" at bounding box center [134, 112] width 53 height 41
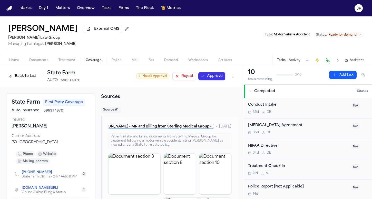
scroll to position [0, 0]
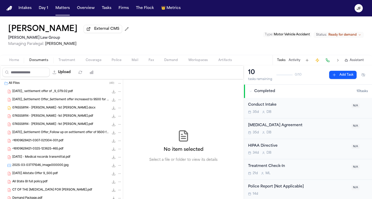
click at [36, 62] on span "Documents" at bounding box center [38, 60] width 19 height 4
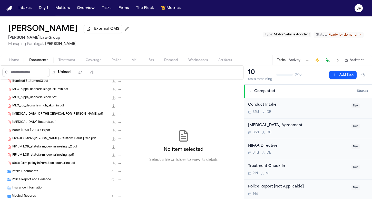
scroll to position [235, 0]
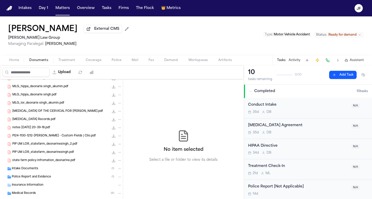
click at [44, 148] on div "PIP UM LOR_statefarm_deonarinesingh_2.pdf 234.9 KB • PDF" at bounding box center [61, 144] width 123 height 8
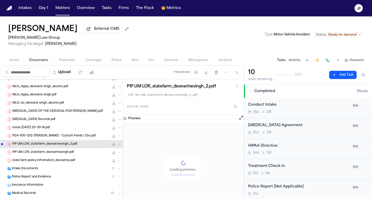
click at [44, 158] on div "state farm policy infromation_deonarine.pdf 245.0 KB • PDF" at bounding box center [61, 160] width 123 height 8
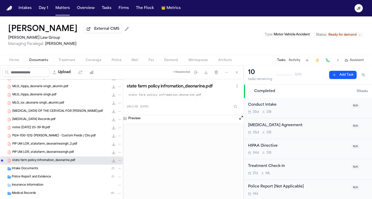
scroll to position [0, 0]
click at [179, 0] on nav "Intakes Day 1 Matters Overview Tasks Firms The Flock 👑 Metrics JF" at bounding box center [186, 8] width 372 height 16
click at [58, 9] on button "Matters" at bounding box center [62, 8] width 18 height 9
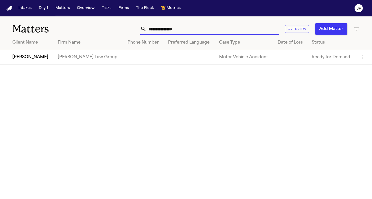
drag, startPoint x: 199, startPoint y: 31, endPoint x: 127, endPoint y: 32, distance: 71.8
click at [127, 32] on div "**********" at bounding box center [233, 28] width 251 height 11
type input "**********"
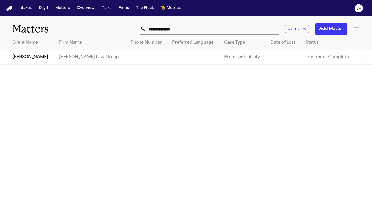
click at [39, 60] on td "[PERSON_NAME]" at bounding box center [27, 57] width 55 height 15
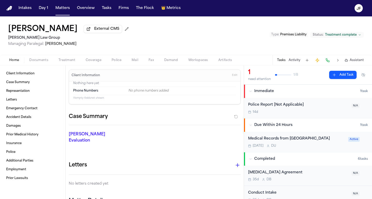
click at [34, 62] on span "Documents" at bounding box center [38, 60] width 19 height 4
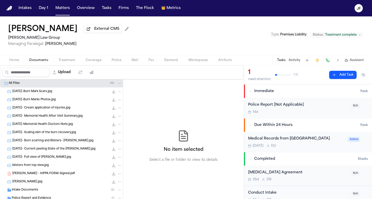
click at [16, 66] on div "[PERSON_NAME] External CMS [PERSON_NAME] Law Group Managing Paralegal: [PERSON_…" at bounding box center [186, 107] width 372 height 183
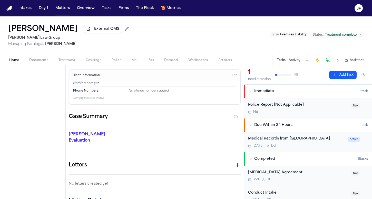
drag, startPoint x: 16, startPoint y: 64, endPoint x: 18, endPoint y: 67, distance: 3.3
click at [16, 63] on span "button" at bounding box center [14, 63] width 16 height 1
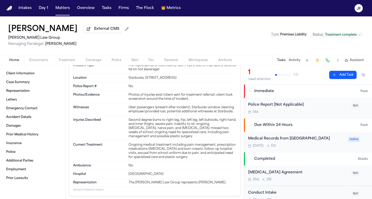
scroll to position [230, 0]
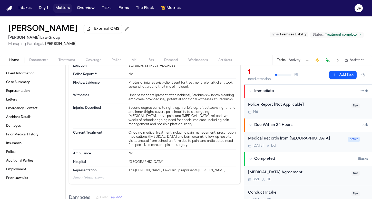
click at [59, 5] on button "Matters" at bounding box center [62, 8] width 18 height 9
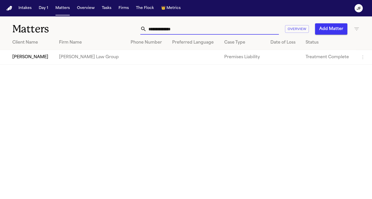
drag, startPoint x: 190, startPoint y: 28, endPoint x: 104, endPoint y: 28, distance: 86.4
click at [108, 28] on div "**********" at bounding box center [233, 28] width 251 height 11
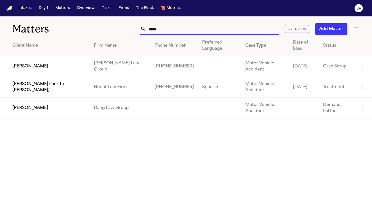
type input "*****"
drag, startPoint x: 102, startPoint y: 55, endPoint x: 43, endPoint y: 66, distance: 60.0
click at [43, 66] on td "[PERSON_NAME]" at bounding box center [45, 66] width 90 height 21
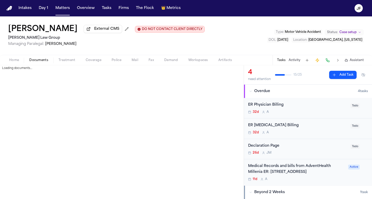
click at [38, 62] on span "Documents" at bounding box center [38, 60] width 19 height 4
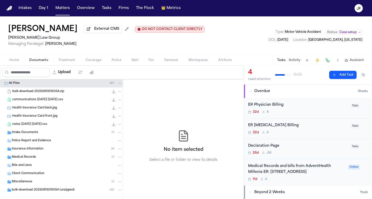
click at [24, 150] on span "Insurance Information" at bounding box center [28, 149] width 32 height 4
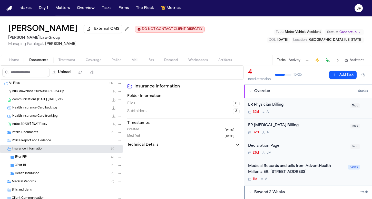
click at [24, 164] on div "3P or BI ( 1 )" at bounding box center [61, 165] width 123 height 8
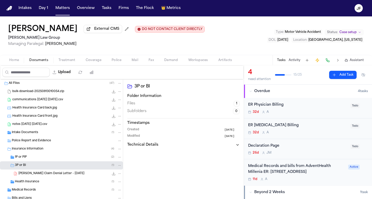
click at [25, 161] on div "1P or PIP ( 2 )" at bounding box center [61, 157] width 123 height 8
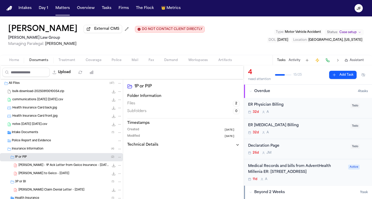
click at [33, 168] on span "[PERSON_NAME] - 1P Ack Letter from Geico Insurance - [DATE]" at bounding box center [63, 165] width 91 height 4
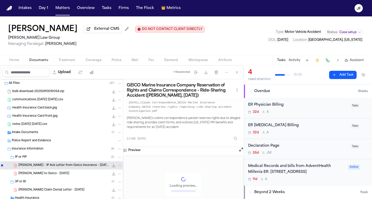
click at [111, 164] on button "File: F. Ramirez - 1P Ack Letter from Geico Insurance - 8.19.25" at bounding box center [113, 165] width 5 height 5
click at [67, 9] on button "Matters" at bounding box center [62, 8] width 18 height 9
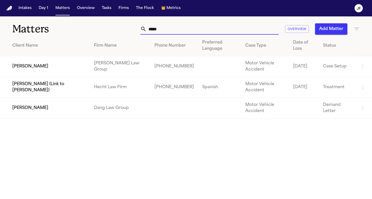
drag, startPoint x: 176, startPoint y: 31, endPoint x: 103, endPoint y: 31, distance: 73.8
click at [103, 31] on div "Matters ***** Overview Add Matter" at bounding box center [186, 25] width 372 height 19
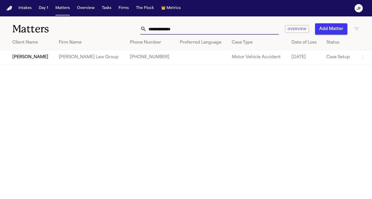
type input "**********"
click at [41, 59] on td "[PERSON_NAME]" at bounding box center [27, 57] width 55 height 15
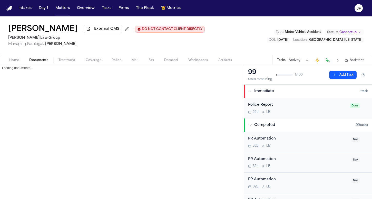
click at [25, 62] on button "Documents" at bounding box center [38, 60] width 29 height 6
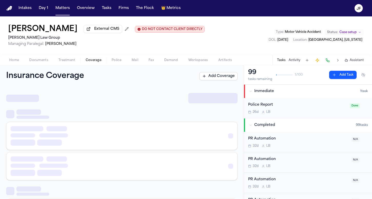
click at [92, 60] on span "Coverage" at bounding box center [94, 60] width 16 height 4
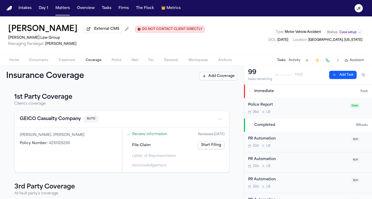
scroll to position [20, 0]
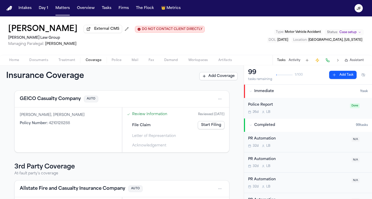
click at [62, 99] on button "GEICO Casualty Company" at bounding box center [50, 98] width 61 height 7
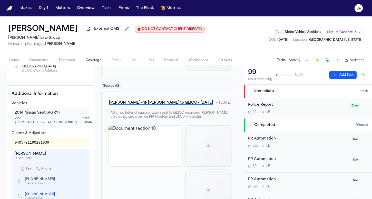
scroll to position [164, 0]
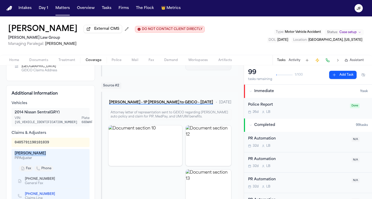
drag, startPoint x: 44, startPoint y: 153, endPoint x: 14, endPoint y: 152, distance: 29.8
click at [14, 152] on div "Seneca [PERSON_NAME] PIP Adjuster fax phone [PHONE_NUMBER] General Fax [PHONE_N…" at bounding box center [51, 185] width 78 height 72
copy div "[PERSON_NAME]"
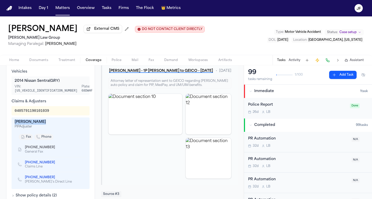
scroll to position [205, 0]
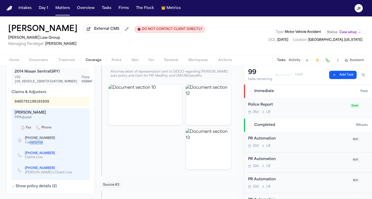
drag, startPoint x: 50, startPoint y: 141, endPoint x: 29, endPoint y: 140, distance: 21.0
click at [29, 141] on div "General Fax" at bounding box center [42, 143] width 34 height 4
drag, startPoint x: 22, startPoint y: 153, endPoint x: 48, endPoint y: 155, distance: 25.7
click at [48, 155] on div "[PHONE_NUMBER] Claims Line" at bounding box center [38, 155] width 41 height 9
click at [62, 157] on div "[PHONE_NUMBER] Claims Line" at bounding box center [51, 155] width 72 height 15
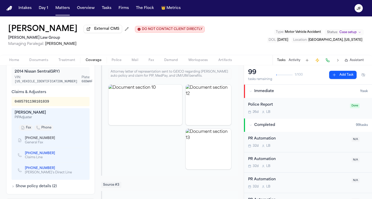
drag, startPoint x: 51, startPoint y: 167, endPoint x: 15, endPoint y: 165, distance: 36.2
click at [15, 166] on div "[PHONE_NUMBER] [PERSON_NAME]'s Direct Line" at bounding box center [51, 170] width 72 height 15
click at [15, 163] on div "[PHONE_NUMBER] [PERSON_NAME]'s Direct Line" at bounding box center [51, 170] width 72 height 15
drag, startPoint x: 23, startPoint y: 167, endPoint x: 51, endPoint y: 168, distance: 27.5
click at [51, 168] on div "[PHONE_NUMBER] [PERSON_NAME]'s Direct Line" at bounding box center [45, 170] width 54 height 9
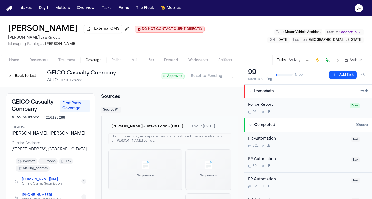
scroll to position [0, 0]
click at [24, 76] on button "Back to List" at bounding box center [22, 76] width 33 height 8
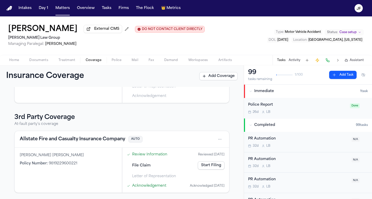
scroll to position [71, 0]
click at [47, 141] on button "Allstate Fire and Casualty Insurance Company" at bounding box center [72, 139] width 105 height 7
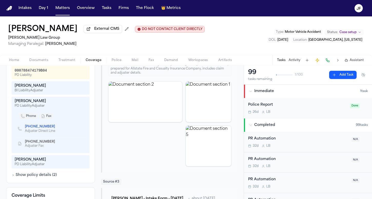
scroll to position [215, 0]
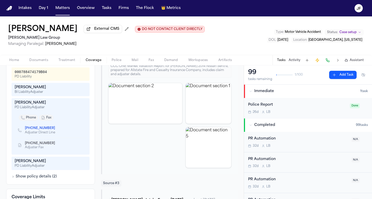
click at [32, 101] on div "[PERSON_NAME]" at bounding box center [51, 102] width 72 height 5
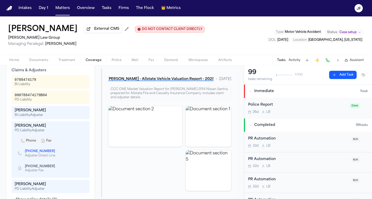
scroll to position [84, 0]
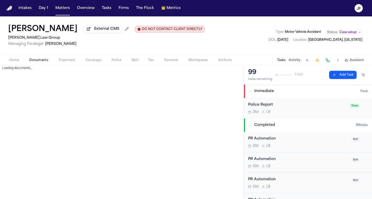
click at [32, 62] on span "Documents" at bounding box center [38, 60] width 19 height 4
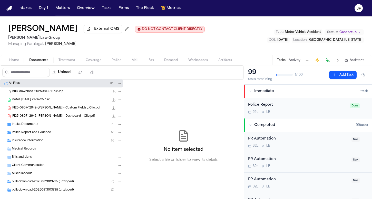
click at [25, 136] on div "Police Report and Evidence ( 2 )" at bounding box center [61, 132] width 123 height 8
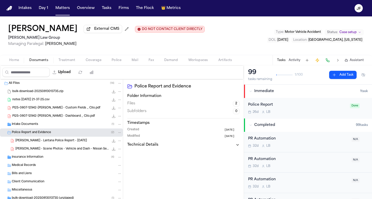
click at [27, 144] on div "[PERSON_NAME] - Lantana Police Report - [DATE] 346.1 KB • PDF" at bounding box center [61, 141] width 123 height 8
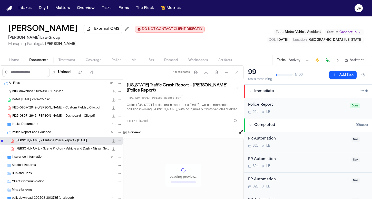
click at [112, 142] on icon "File: J. Gaydos - Lantana Police Report - 3.31.25" at bounding box center [114, 141] width 4 height 4
click at [65, 8] on button "Matters" at bounding box center [62, 8] width 18 height 9
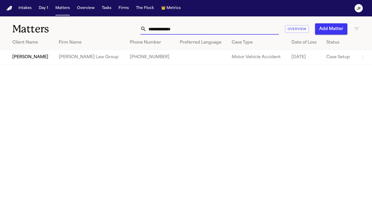
drag, startPoint x: 191, startPoint y: 31, endPoint x: 75, endPoint y: 23, distance: 116.4
click at [75, 23] on div "**********" at bounding box center [186, 25] width 372 height 19
type input "**********"
click at [37, 60] on td "[PERSON_NAME]" at bounding box center [28, 57] width 57 height 15
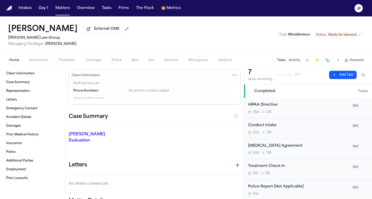
click at [47, 62] on span "Documents" at bounding box center [38, 60] width 19 height 4
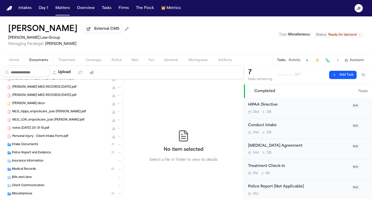
scroll to position [37, 0]
click at [48, 155] on span "Police Report and Evidence" at bounding box center [31, 153] width 39 height 4
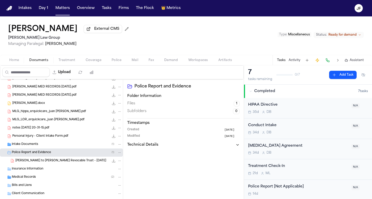
click at [54, 156] on div "Police Report and Evidence ( 1 )" at bounding box center [61, 152] width 123 height 8
click at [54, 163] on span "[PERSON_NAME] to [PERSON_NAME] Revocable Trust - [DATE]" at bounding box center [60, 161] width 91 height 4
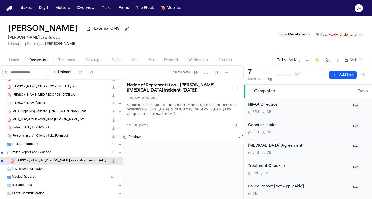
click at [52, 153] on div "Police Report and Evidence ( 1 )" at bounding box center [67, 152] width 110 height 5
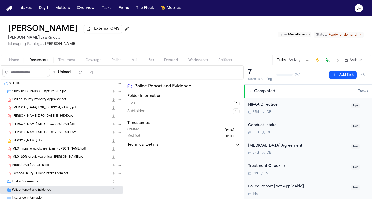
scroll to position [0, 0]
click at [71, 102] on div "Collier County Property Appraiser.pdf 901.4 KB • PDF" at bounding box center [66, 99] width 109 height 5
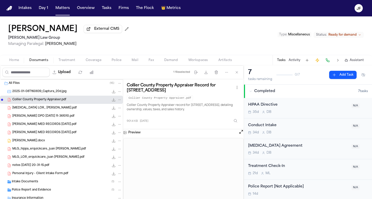
click at [91, 60] on span "Coverage" at bounding box center [94, 60] width 16 height 4
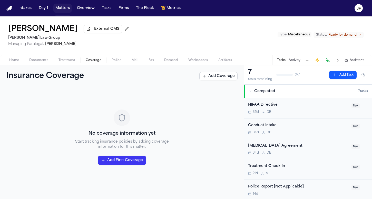
click at [63, 8] on button "Matters" at bounding box center [62, 8] width 18 height 9
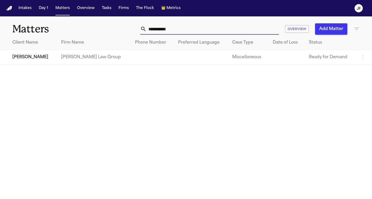
drag, startPoint x: 192, startPoint y: 33, endPoint x: 113, endPoint y: 32, distance: 79.0
click at [113, 32] on div "**********" at bounding box center [233, 28] width 251 height 11
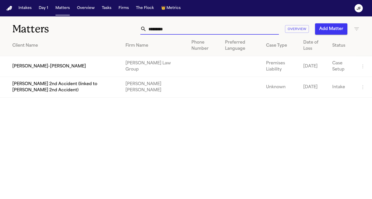
type input "*********"
click at [40, 68] on td "[PERSON_NAME]-[PERSON_NAME]" at bounding box center [60, 66] width 121 height 21
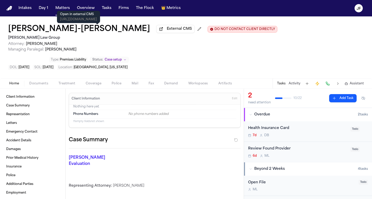
click at [156, 28] on button "External CMS" at bounding box center [175, 29] width 38 height 8
click at [98, 82] on span "Coverage" at bounding box center [94, 84] width 16 height 4
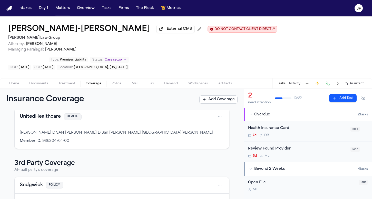
scroll to position [62, 0]
click at [31, 182] on button "Sedgwick" at bounding box center [31, 185] width 23 height 7
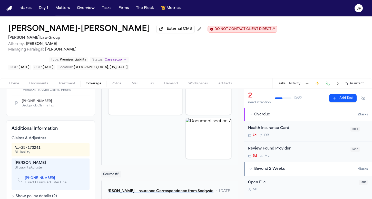
scroll to position [98, 0]
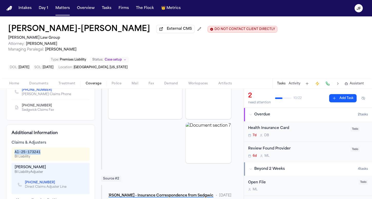
drag, startPoint x: 45, startPoint y: 134, endPoint x: 11, endPoint y: 134, distance: 33.8
click at [11, 134] on div "Additional Information Claims & Adjusters Al-25-173241 BI Liability Sorenthia […" at bounding box center [50, 167] width 89 height 84
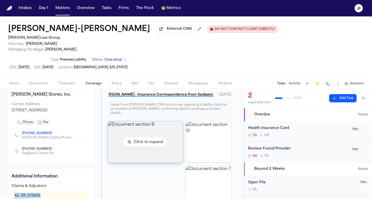
scroll to position [48, 0]
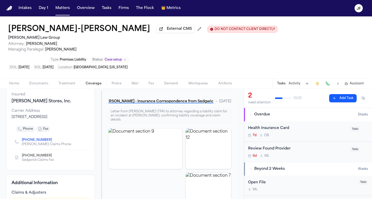
click at [292, 0] on nav "Intakes Day 1 Matters Overview Tasks Firms The Flock 👑 Metrics JF" at bounding box center [186, 8] width 372 height 16
click at [64, 10] on button "Matters" at bounding box center [62, 8] width 18 height 9
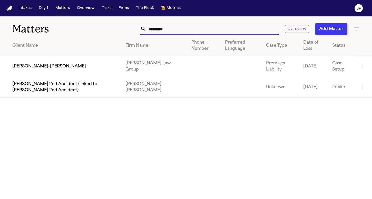
drag, startPoint x: 175, startPoint y: 31, endPoint x: 76, endPoint y: 31, distance: 99.7
click at [76, 31] on div "Matters ********* Overview Add Matter" at bounding box center [186, 25] width 372 height 19
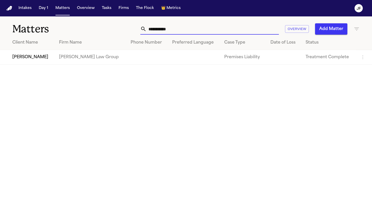
type input "**********"
click at [30, 56] on td "[PERSON_NAME]" at bounding box center [27, 57] width 55 height 15
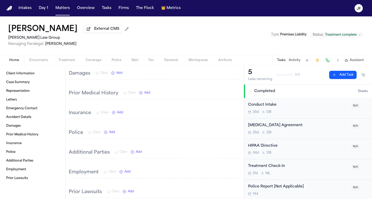
scroll to position [207, 0]
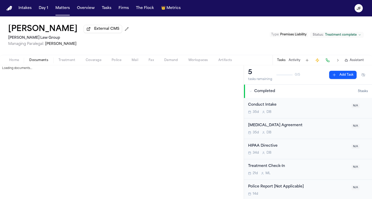
click at [37, 60] on span "Documents" at bounding box center [38, 60] width 19 height 4
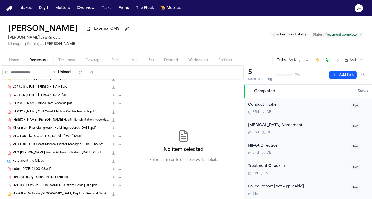
scroll to position [210, 0]
click at [64, 10] on button "Matters" at bounding box center [62, 8] width 18 height 9
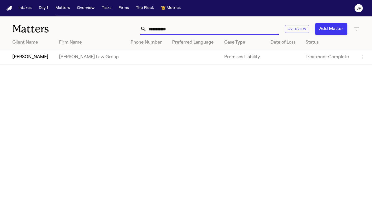
drag, startPoint x: 178, startPoint y: 28, endPoint x: 68, endPoint y: 28, distance: 109.7
click at [68, 28] on div "**********" at bounding box center [186, 25] width 372 height 19
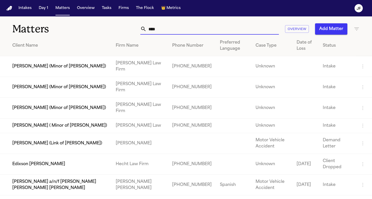
type input "****"
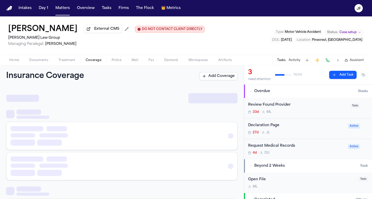
click at [87, 62] on span "Coverage" at bounding box center [94, 60] width 16 height 4
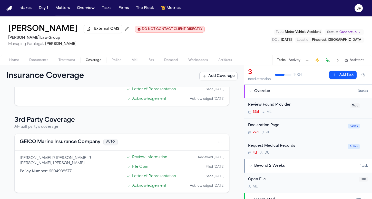
scroll to position [110, 0]
click at [55, 145] on button "GEICO Marine Insurance Company" at bounding box center [60, 141] width 81 height 7
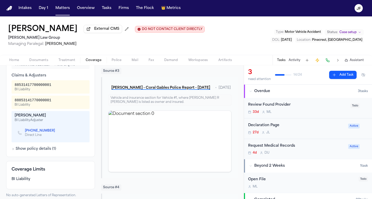
scroll to position [173, 0]
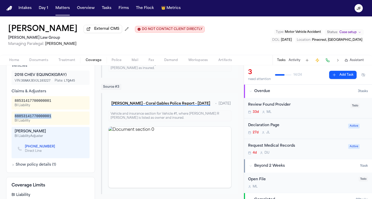
drag, startPoint x: 54, startPoint y: 118, endPoint x: 10, endPoint y: 118, distance: 43.8
click at [10, 119] on div "Additional Information Vehicles 2018 CHEV EQUINOX (GRAY) VIN: 3GNAXJEVJL103227 …" at bounding box center [50, 110] width 89 height 125
click at [176, 1] on nav "Intakes Day 1 Matters Overview Tasks Firms The Flock 👑 Metrics JF" at bounding box center [186, 8] width 372 height 16
click at [41, 62] on span "Documents" at bounding box center [38, 60] width 19 height 4
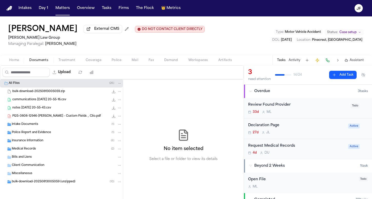
click at [34, 139] on div "Insurance Information ( 8 )" at bounding box center [61, 141] width 123 height 8
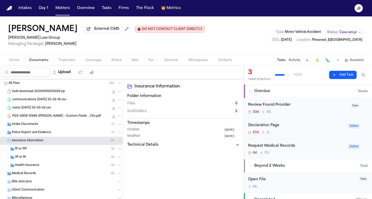
click at [34, 148] on div "1P or PIP ( 3 )" at bounding box center [68, 149] width 107 height 5
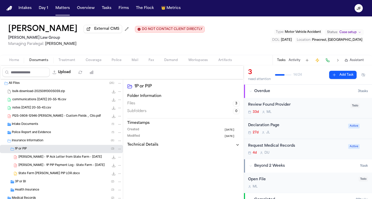
click at [38, 159] on span "[PERSON_NAME] - 1P Ack Letter from State Farm - [DATE]" at bounding box center [59, 157] width 83 height 4
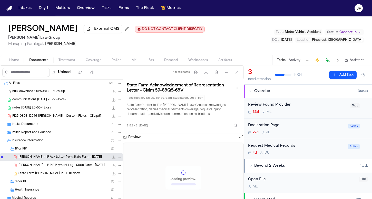
click at [42, 166] on span "[PERSON_NAME] - 1P PIP Payment Log - State Farm - [DATE]" at bounding box center [61, 165] width 86 height 4
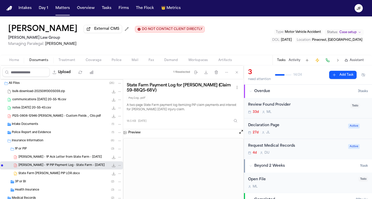
click at [93, 61] on span "Coverage" at bounding box center [94, 60] width 16 height 4
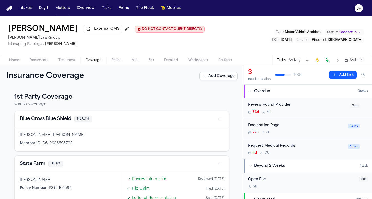
click at [34, 164] on button "State Farm" at bounding box center [33, 163] width 26 height 7
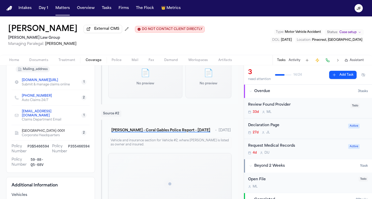
scroll to position [90, 0]
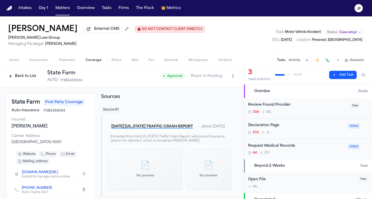
click at [17, 79] on button "Back to List" at bounding box center [22, 76] width 33 height 8
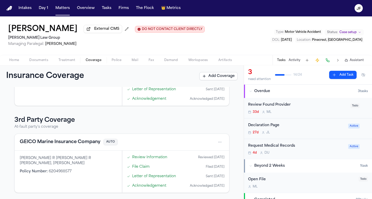
scroll to position [110, 0]
click at [40, 143] on button "GEICO Marine Insurance Company" at bounding box center [60, 141] width 81 height 7
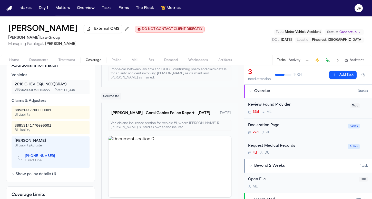
scroll to position [169, 0]
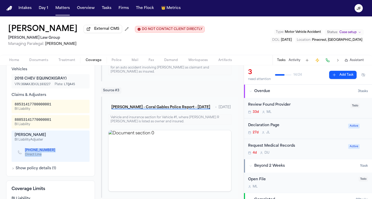
drag, startPoint x: 57, startPoint y: 155, endPoint x: 25, endPoint y: 151, distance: 32.6
click at [25, 151] on div "[PHONE_NUMBER] Direct Line" at bounding box center [51, 152] width 72 height 15
click at [58, 7] on button "Matters" at bounding box center [62, 8] width 18 height 9
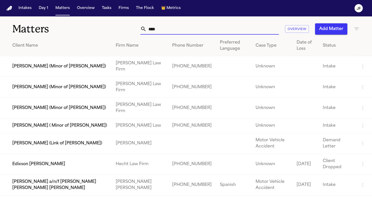
drag, startPoint x: 175, startPoint y: 31, endPoint x: 76, endPoint y: 31, distance: 99.0
click at [76, 31] on div "Matters **** Overview Add Matter" at bounding box center [186, 25] width 372 height 19
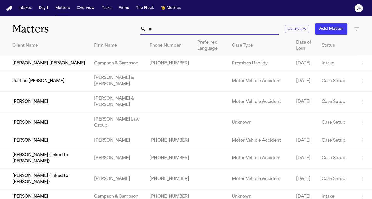
type input "*"
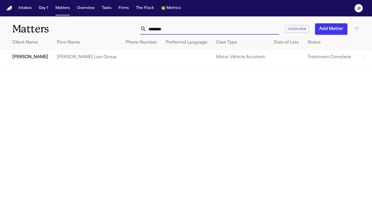
type input "********"
click at [37, 60] on td "[PERSON_NAME]" at bounding box center [26, 57] width 53 height 15
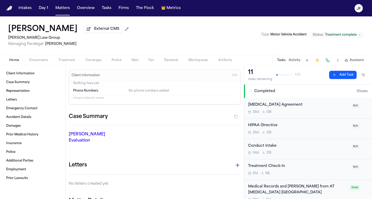
click at [38, 59] on span "Documents" at bounding box center [38, 60] width 19 height 4
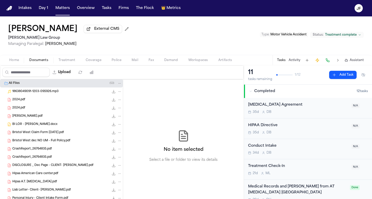
click at [46, 132] on span "Bristol West Claim Form [DATE].pdf" at bounding box center [38, 133] width 52 height 4
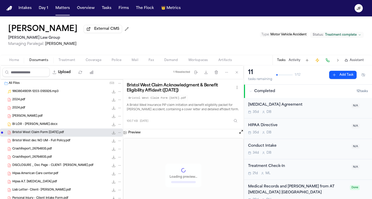
click at [49, 138] on div "Bristol West dec NO UM - Full Policy.pdf 28.0 MB • PDF" at bounding box center [61, 141] width 123 height 8
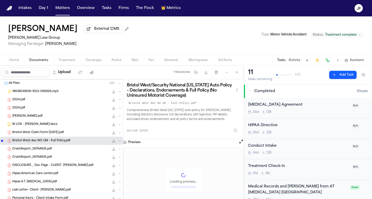
click at [112, 141] on icon "File: Bristol West dec NO UM - Full Policy.pdf" at bounding box center [114, 141] width 4 height 4
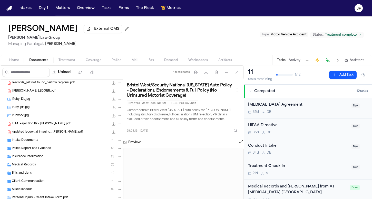
scroll to position [208, 0]
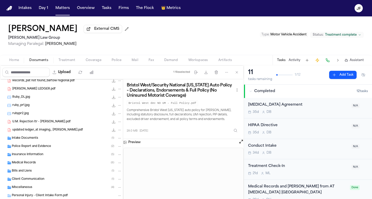
click at [34, 159] on div "Insurance Information ( 5 )" at bounding box center [61, 155] width 123 height 8
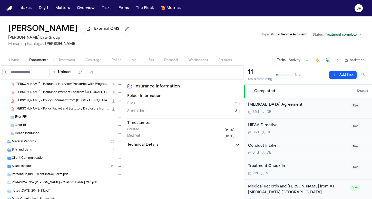
scroll to position [279, 0]
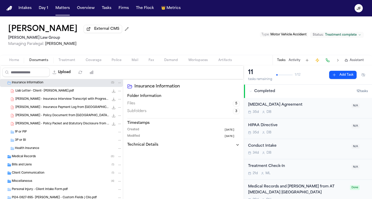
click at [44, 123] on span "[PERSON_NAME] - Policy Packet and Statutory Disclosure from Progressive - [DATE]" at bounding box center [62, 124] width 94 height 4
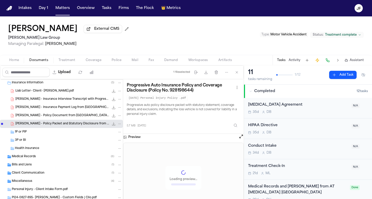
click at [112, 126] on icon "File: R. Cunningham - Policy Packet and Statutory Disclosure from Progressive -…" at bounding box center [114, 124] width 4 height 4
click at [63, 5] on button "Matters" at bounding box center [62, 8] width 18 height 9
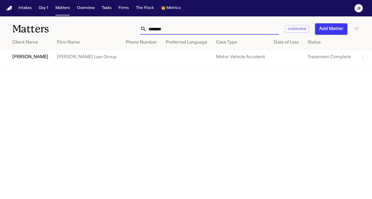
drag, startPoint x: 191, startPoint y: 33, endPoint x: 88, endPoint y: 30, distance: 102.9
click at [88, 30] on div "Matters ******** Overview Add Matter" at bounding box center [186, 25] width 372 height 19
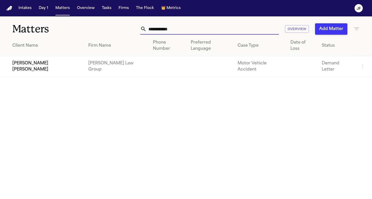
type input "**********"
click at [44, 58] on td "[PERSON_NAME] [PERSON_NAME]" at bounding box center [42, 66] width 84 height 21
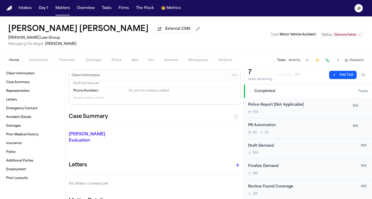
click at [46, 57] on div "Home Documents Treatment Coverage Police Mail Fax Demand Workspaces Artifacts T…" at bounding box center [186, 60] width 372 height 10
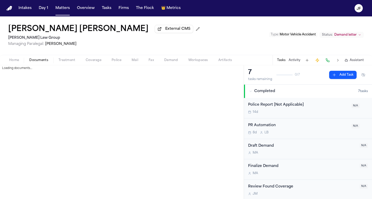
click at [45, 62] on span "Documents" at bounding box center [38, 60] width 19 height 4
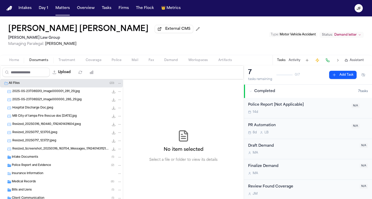
click at [20, 65] on div "[PERSON_NAME] [PERSON_NAME] External CMS [PERSON_NAME] Law Group Managing Paral…" at bounding box center [186, 40] width 372 height 49
click at [14, 62] on span "Home" at bounding box center [14, 60] width 10 height 4
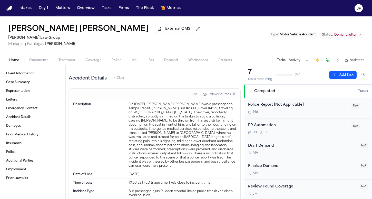
scroll to position [163, 0]
